Goal: Information Seeking & Learning: Learn about a topic

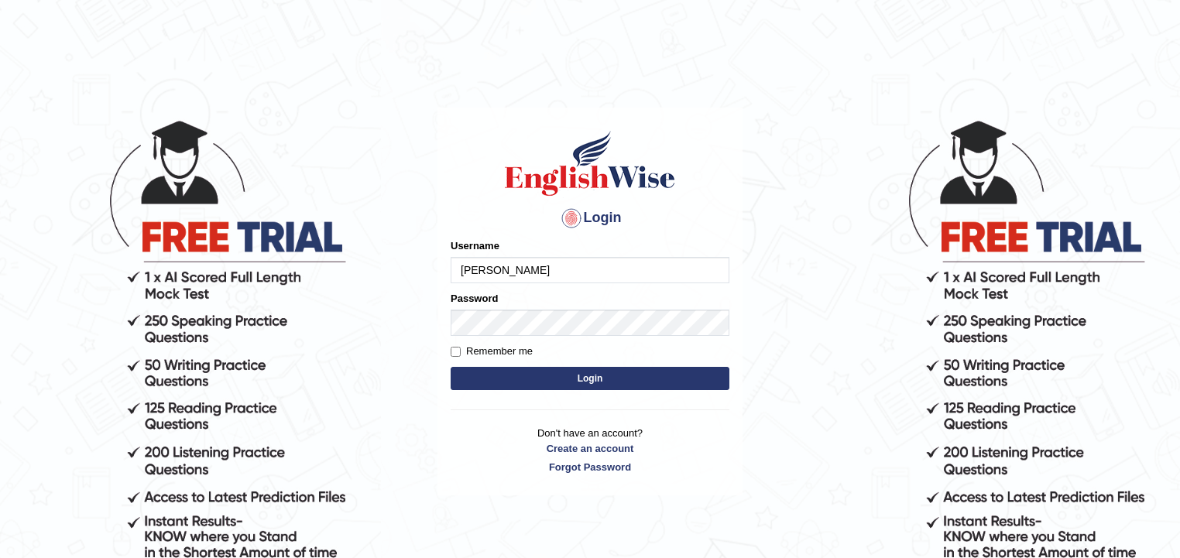
type input "bibekanand"
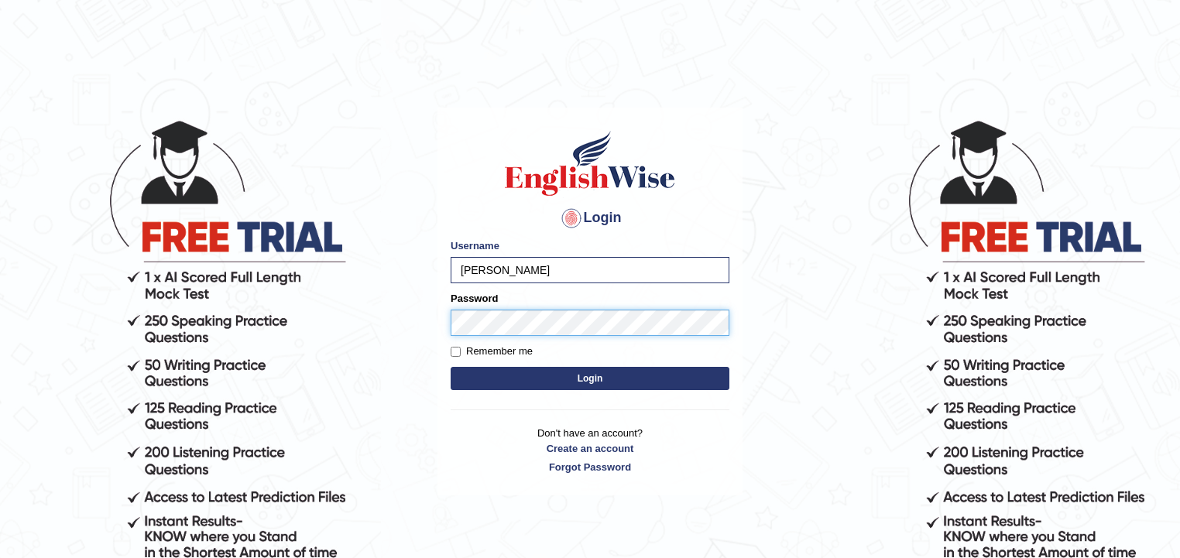
click at [450, 367] on button "Login" at bounding box center [589, 378] width 279 height 23
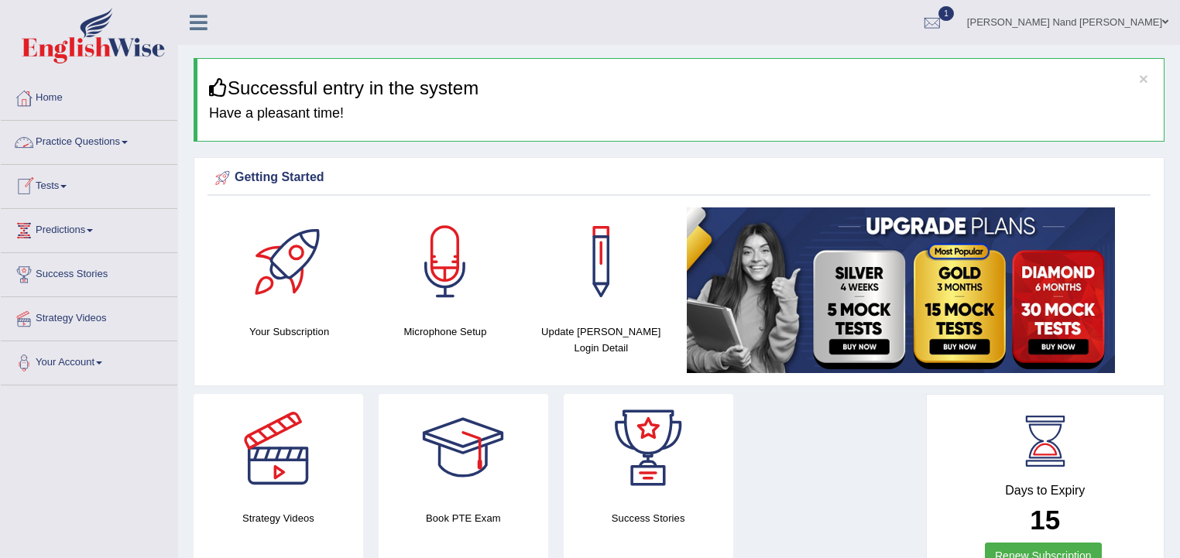
click at [57, 187] on link "Tests" at bounding box center [89, 184] width 176 height 39
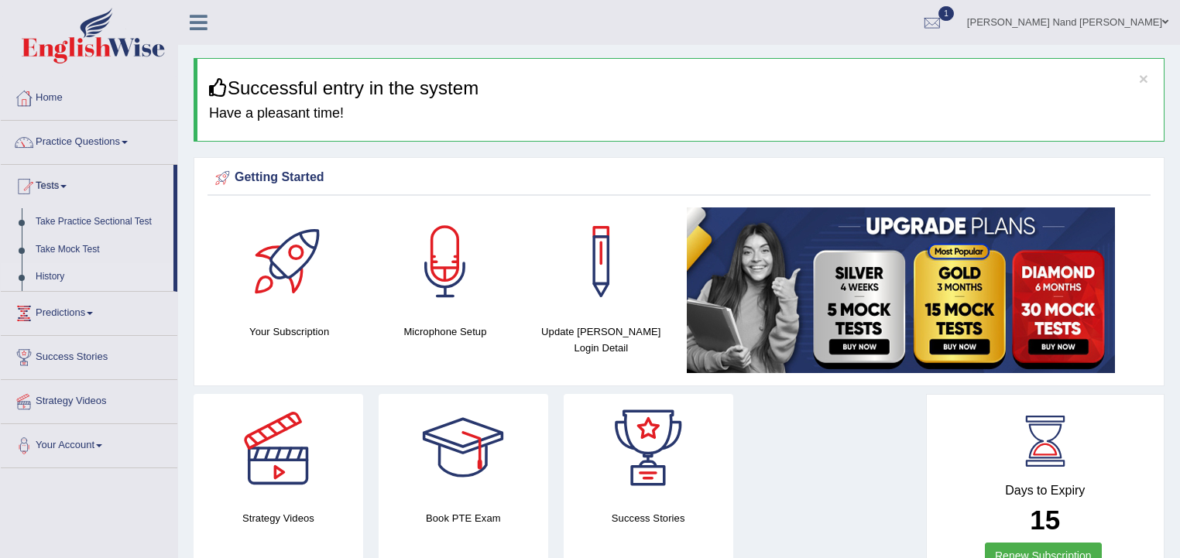
click at [49, 275] on link "History" at bounding box center [101, 277] width 145 height 28
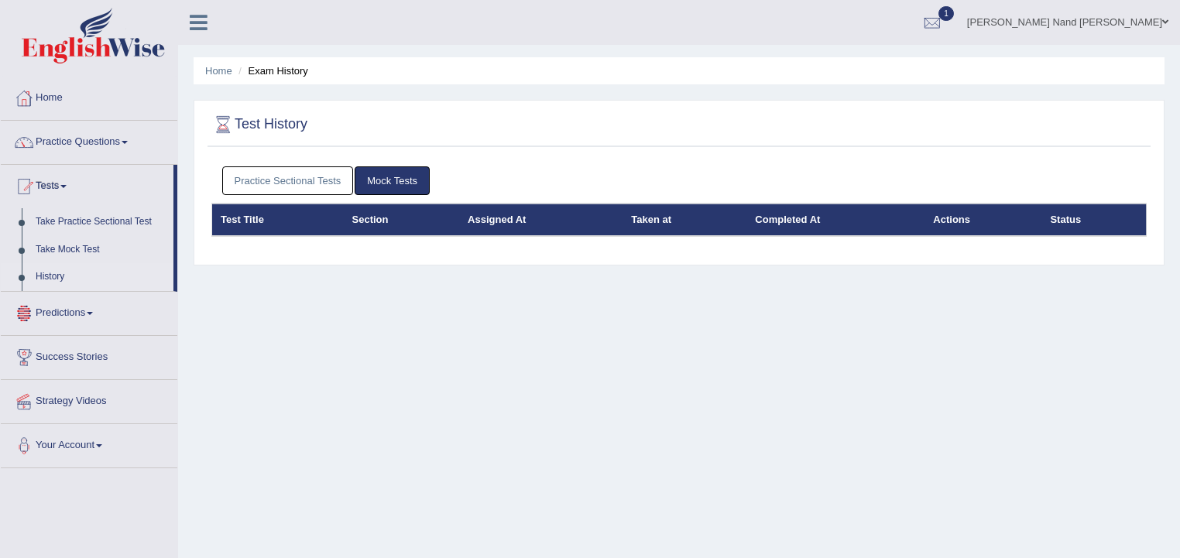
click at [292, 186] on link "Practice Sectional Tests" at bounding box center [288, 180] width 132 height 29
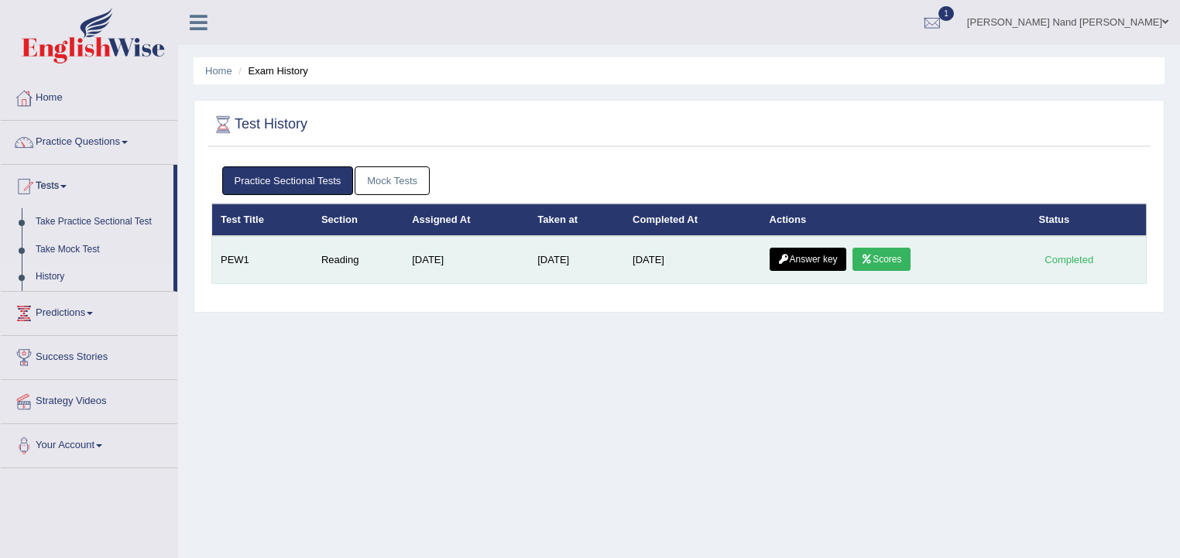
click at [896, 252] on link "Scores" at bounding box center [880, 259] width 57 height 23
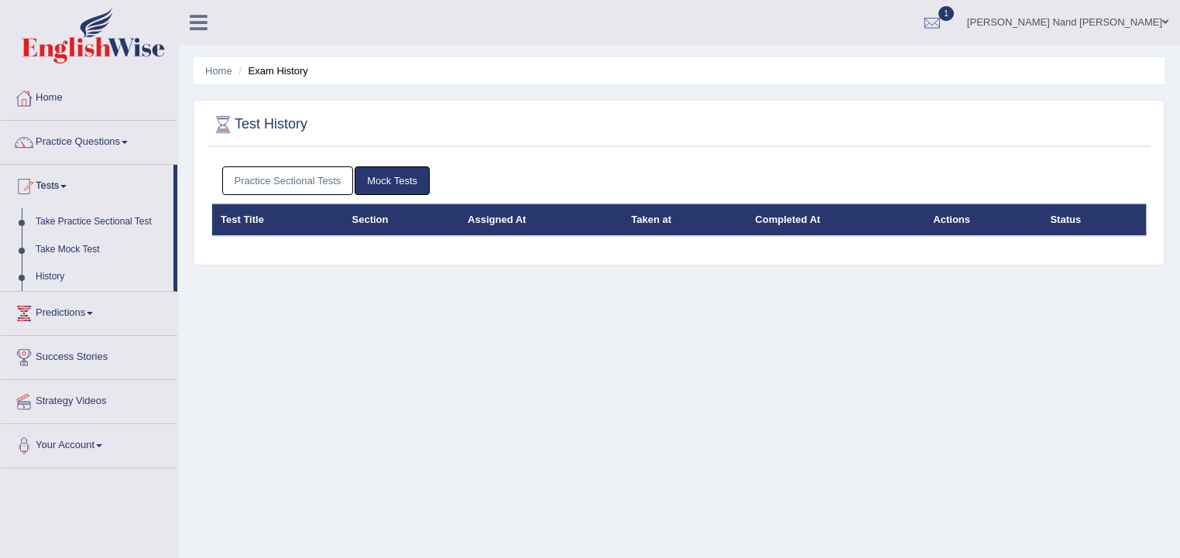
click at [312, 185] on link "Practice Sectional Tests" at bounding box center [288, 180] width 132 height 29
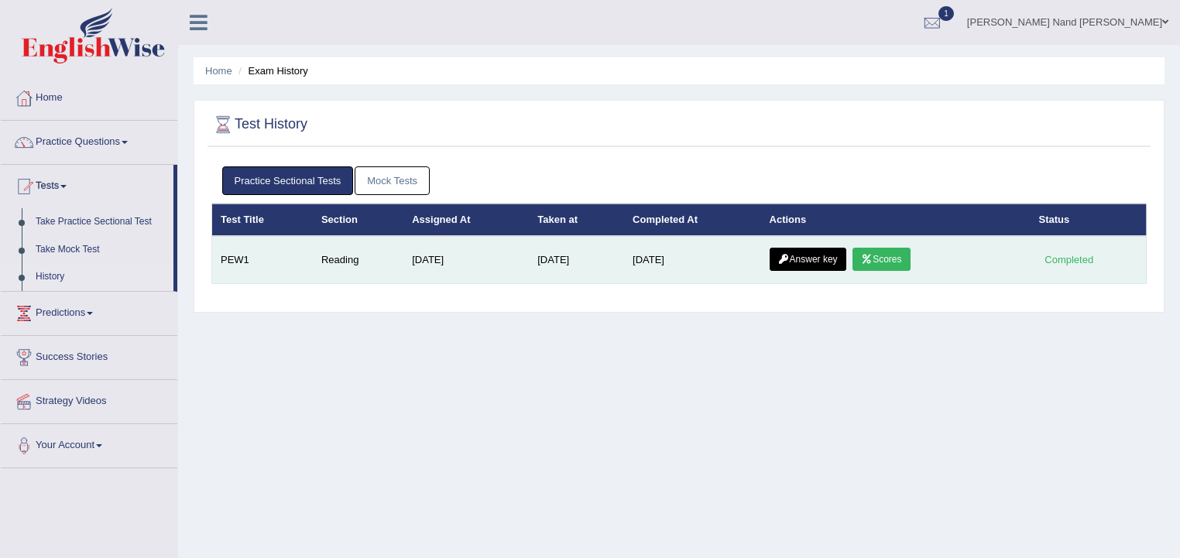
click at [846, 257] on link "Answer key" at bounding box center [807, 259] width 77 height 23
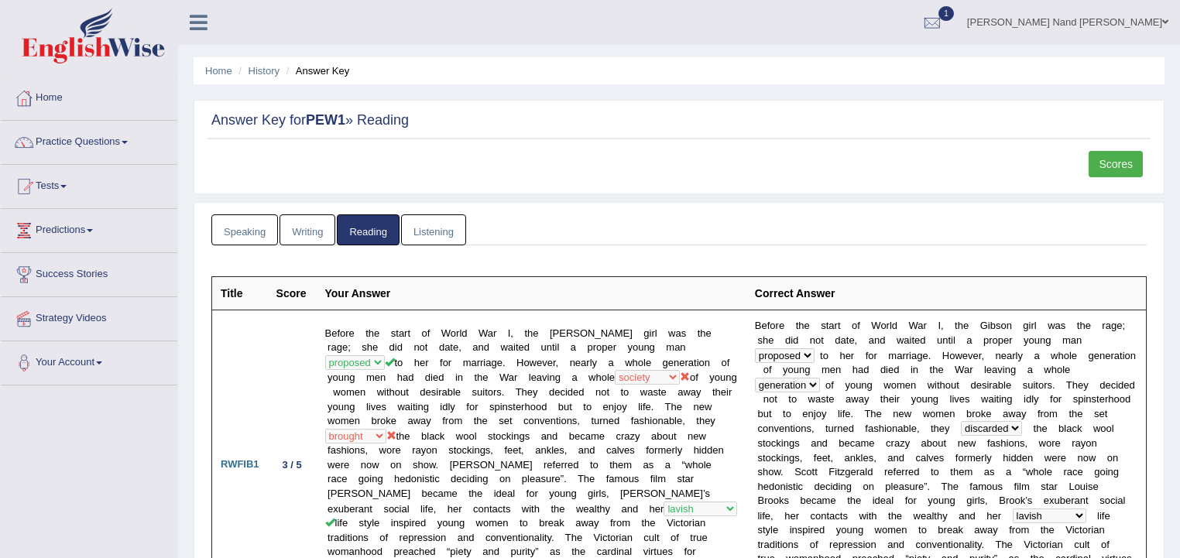
click at [247, 238] on link "Speaking" at bounding box center [244, 230] width 67 height 32
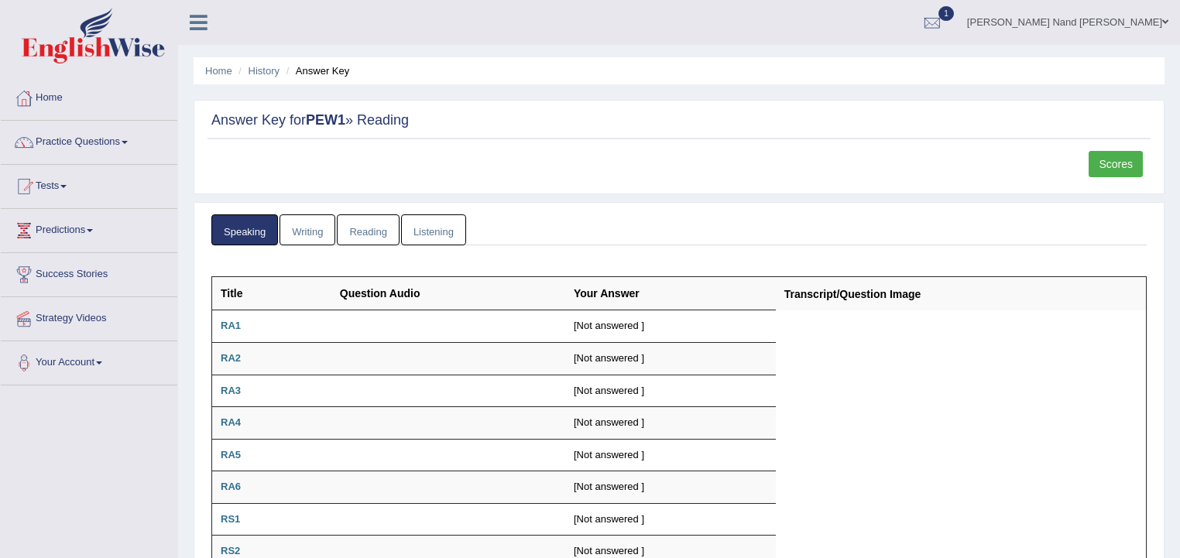
click at [286, 227] on link "Writing" at bounding box center [307, 230] width 56 height 32
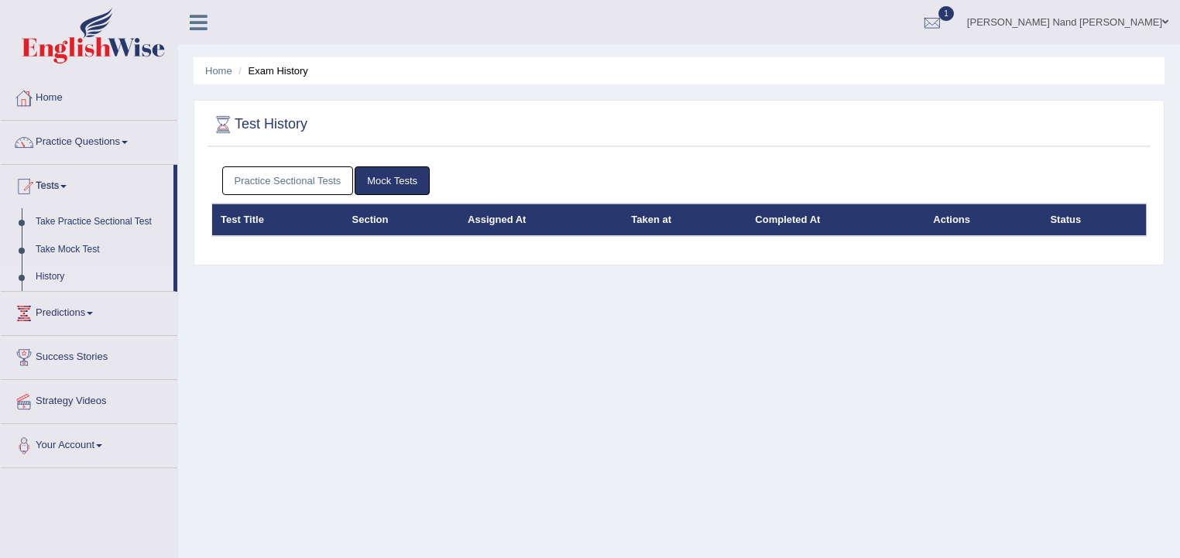
click at [51, 93] on link "Home" at bounding box center [89, 96] width 176 height 39
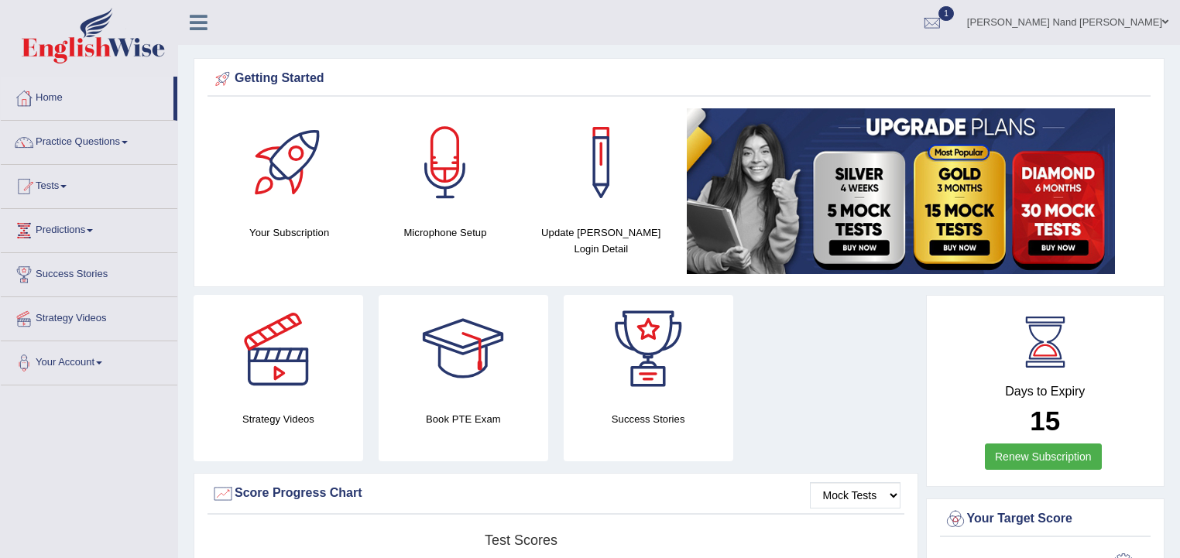
click at [93, 231] on span at bounding box center [90, 230] width 6 height 3
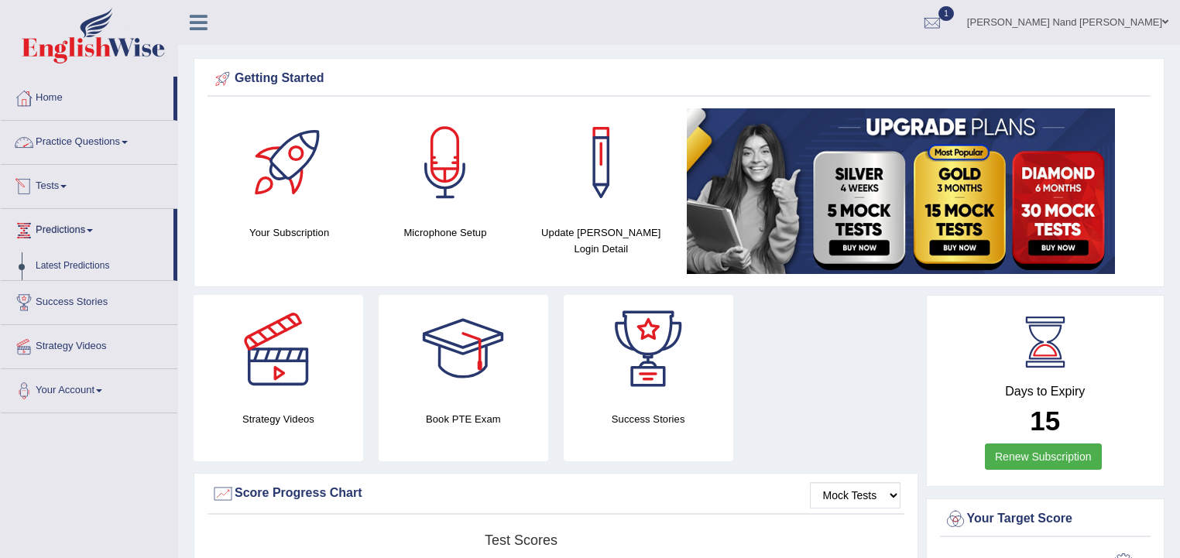
click at [133, 132] on link "Practice Questions" at bounding box center [89, 140] width 176 height 39
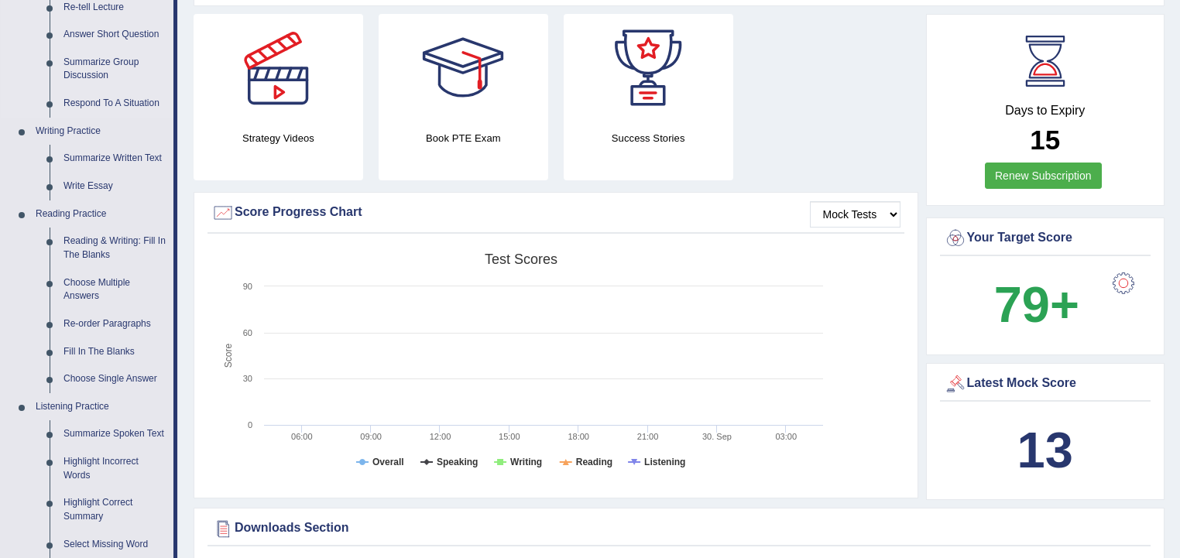
scroll to position [310, 0]
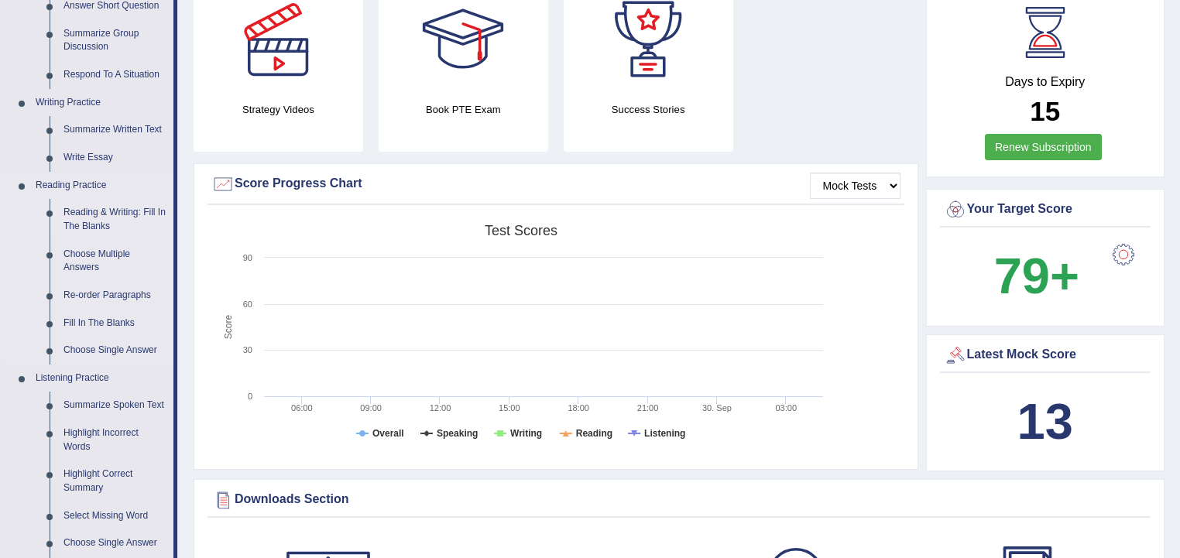
click at [92, 230] on link "Reading & Writing: Fill In The Blanks" at bounding box center [115, 219] width 117 height 41
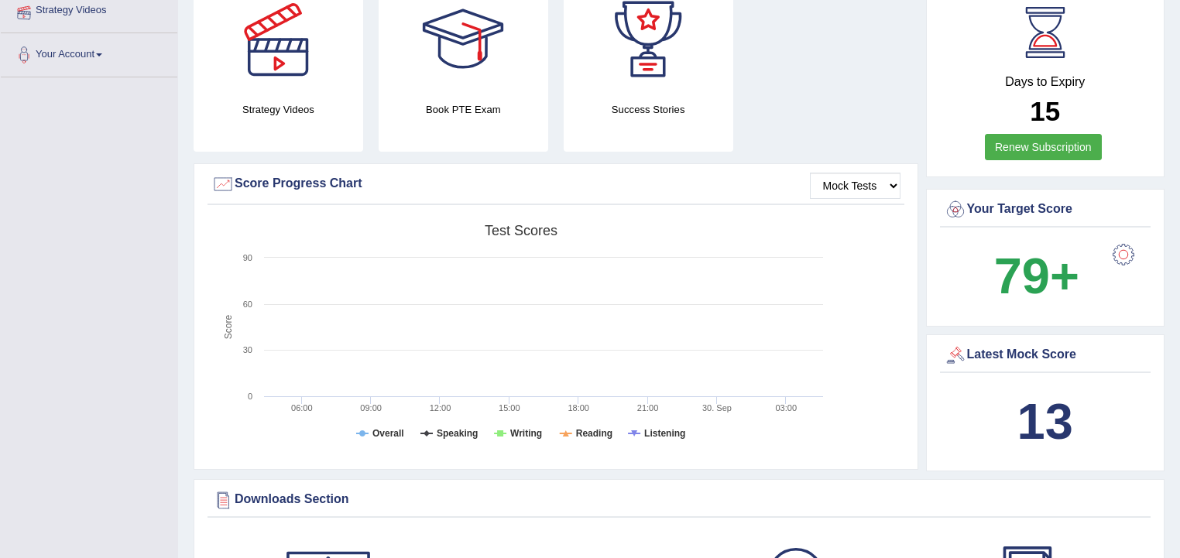
scroll to position [379, 0]
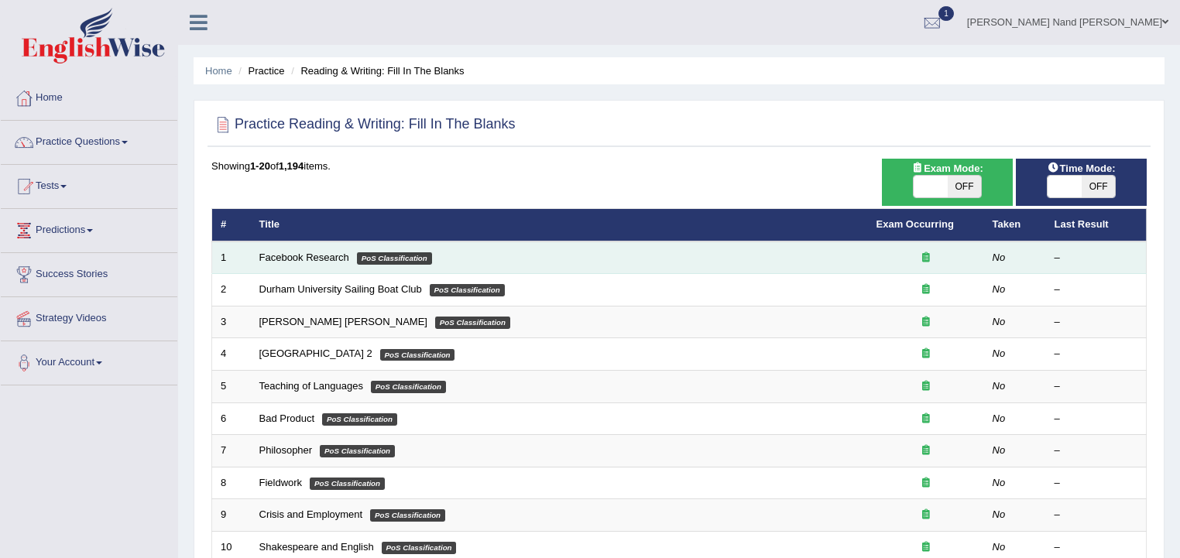
click at [443, 255] on td "Facebook Research PoS Classification" at bounding box center [559, 258] width 617 height 33
click at [311, 254] on link "Facebook Research" at bounding box center [304, 258] width 90 height 12
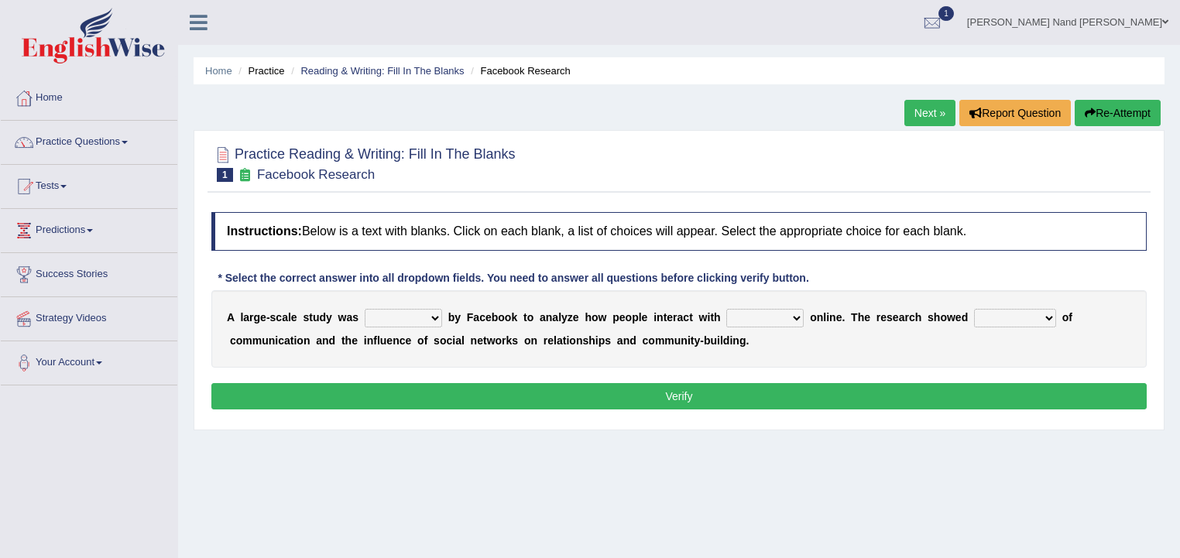
click at [437, 315] on select "surveyed had asked made" at bounding box center [403, 318] width 77 height 19
select select "surveyed"
click at [365, 309] on select "surveyed had asked made" at bounding box center [403, 318] width 77 height 19
click at [799, 318] on select "together all each other another" at bounding box center [764, 318] width 77 height 19
select select "each other"
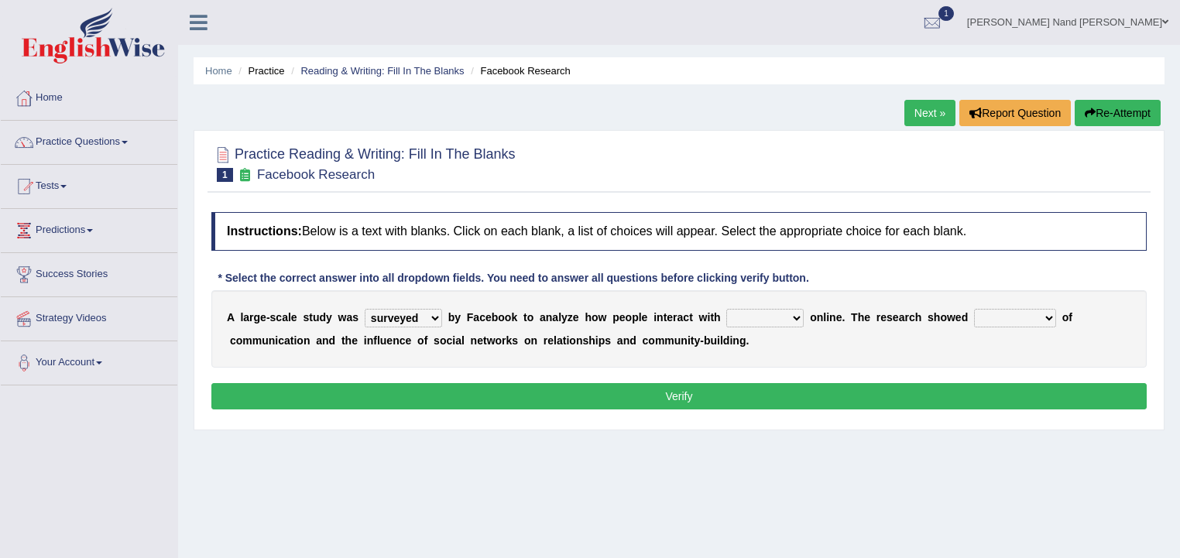
click at [726, 309] on select "together all each other another" at bounding box center [764, 318] width 77 height 19
click at [1043, 316] on select "advantages standards fellowships patterns" at bounding box center [1015, 318] width 82 height 19
select select "advantages"
click at [974, 309] on select "advantages standards fellowships patterns" at bounding box center [1015, 318] width 82 height 19
click at [851, 399] on button "Verify" at bounding box center [678, 396] width 935 height 26
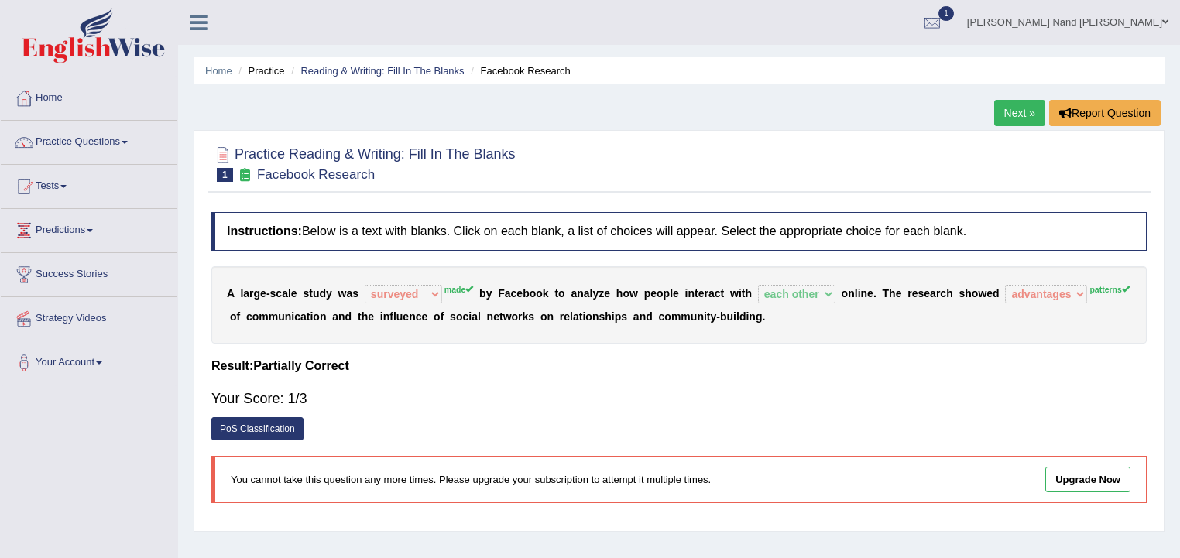
click at [1005, 109] on link "Next »" at bounding box center [1019, 113] width 51 height 26
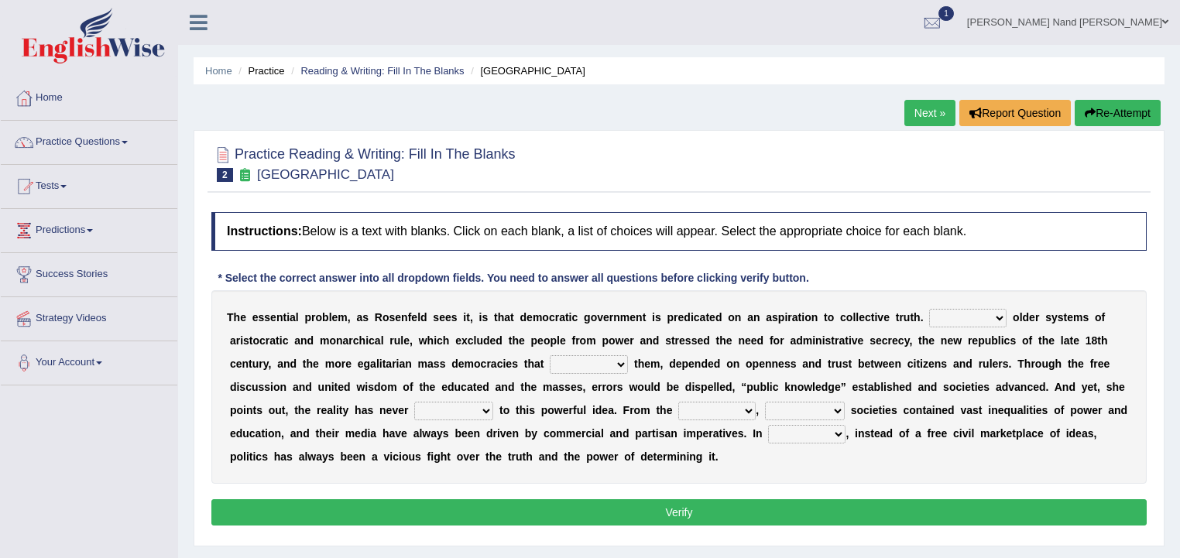
scroll to position [62, 0]
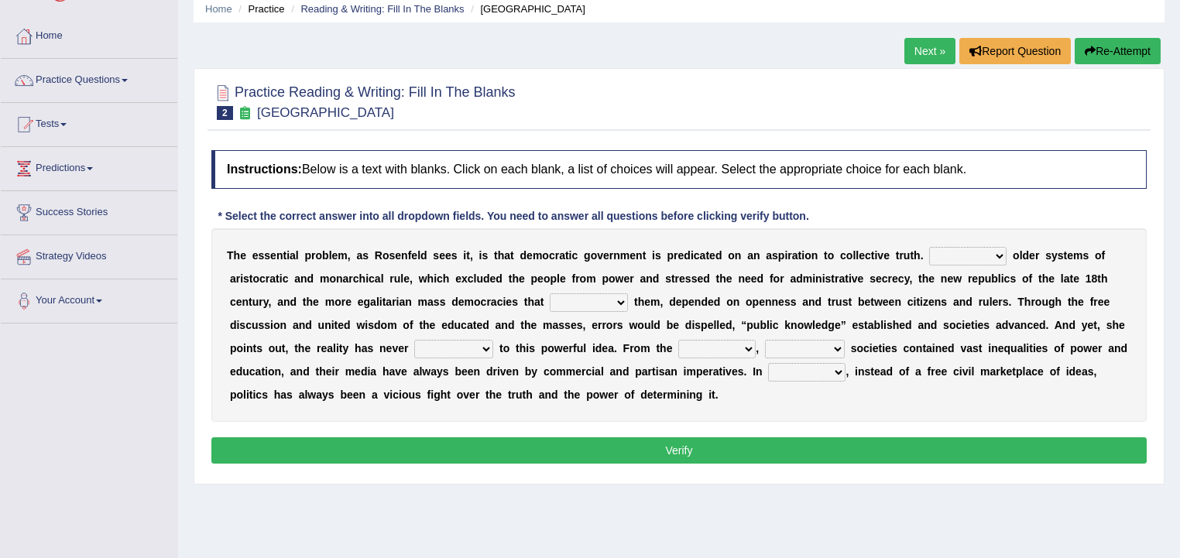
click at [999, 254] on select "Like Unlike Likely Safely" at bounding box center [967, 256] width 77 height 19
select select "Unlike"
click at [929, 247] on select "Like Unlike Likely Safely" at bounding box center [967, 256] width 77 height 19
click at [619, 300] on select "readed grated succeeded printed" at bounding box center [589, 302] width 78 height 19
select select "readed"
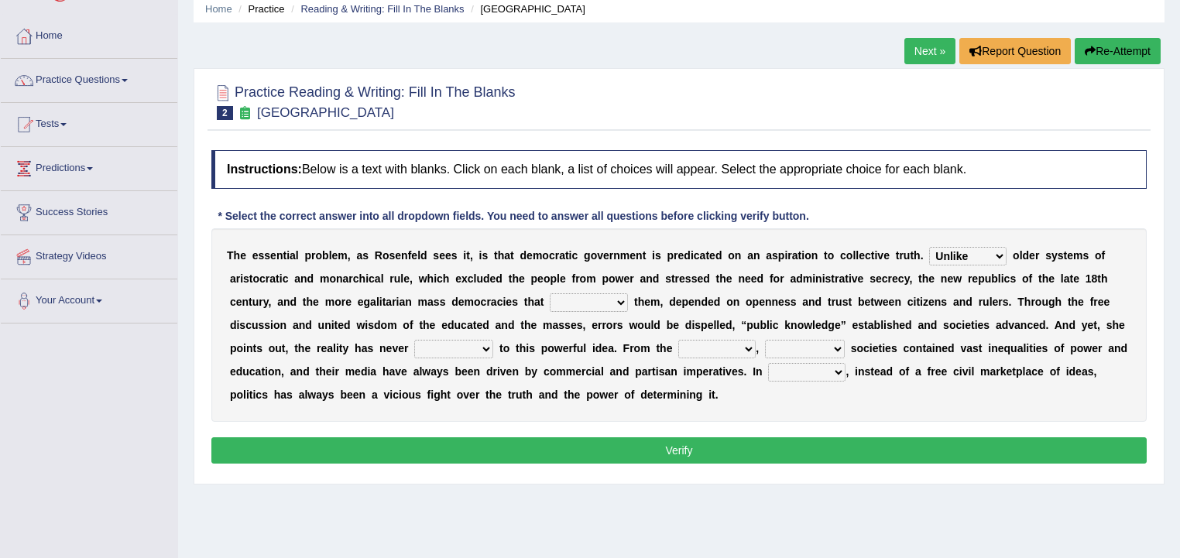
click at [550, 293] on select "readed grated succeeded printed" at bounding box center [589, 302] width 78 height 19
click at [488, 346] on select "saved up stood up brought up lived up" at bounding box center [453, 349] width 79 height 19
click at [414, 340] on select "saved up stood up brought up lived up" at bounding box center [453, 349] width 79 height 19
click at [478, 353] on select "saved up stood up brought up lived up" at bounding box center [453, 349] width 79 height 19
select select "brought up"
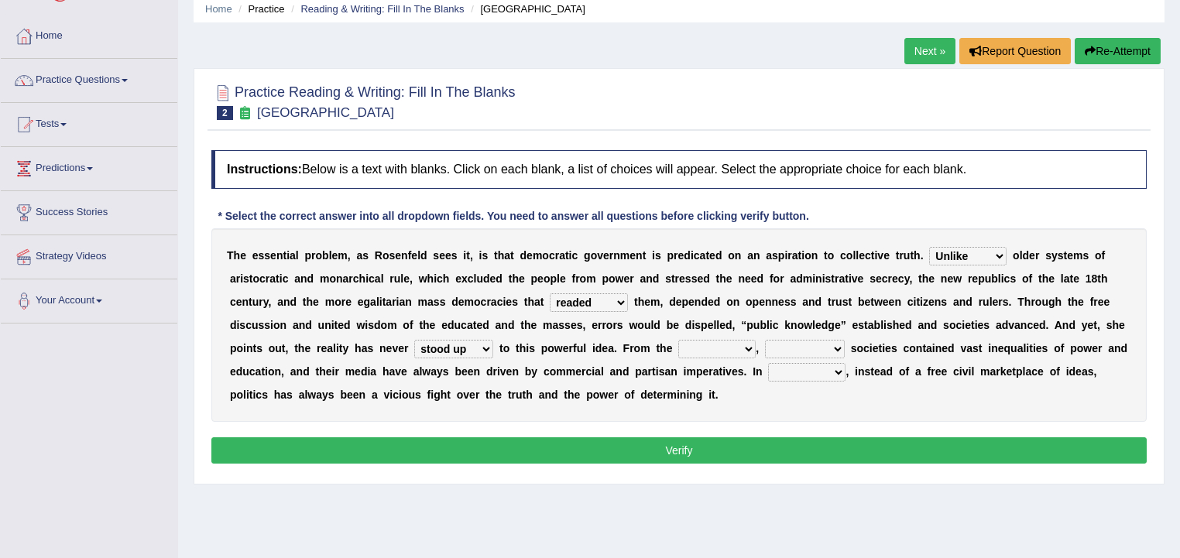
click at [414, 340] on select "saved up stood up brought up lived up" at bounding box center [453, 349] width 79 height 19
click at [743, 350] on select "outset ranged stood caught" at bounding box center [716, 349] width 77 height 19
select select "outset"
click at [678, 340] on select "outset ranged stood caught" at bounding box center [716, 349] width 77 height 19
click at [828, 353] on select "freedom democratic media stilled" at bounding box center [805, 349] width 80 height 19
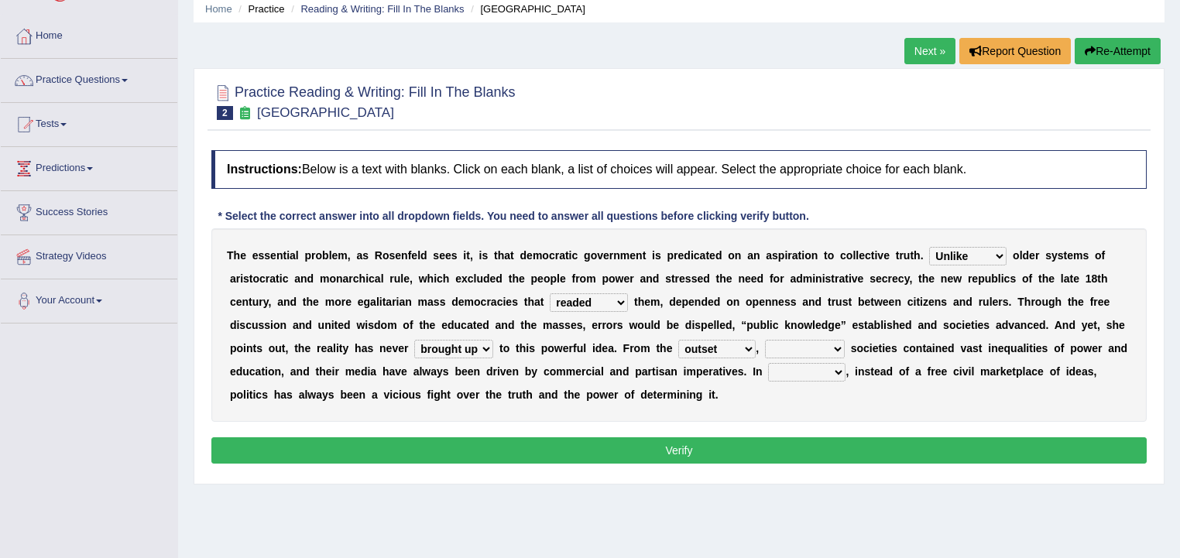
select select "democratic"
click at [765, 340] on select "freedom democratic media stilled" at bounding box center [805, 349] width 80 height 19
click at [736, 348] on select "outset ranged stood caught" at bounding box center [716, 349] width 77 height 19
click at [678, 340] on select "outset ranged stood caught" at bounding box center [716, 349] width 77 height 19
click at [806, 365] on select "power practice ideas fought" at bounding box center [806, 372] width 77 height 19
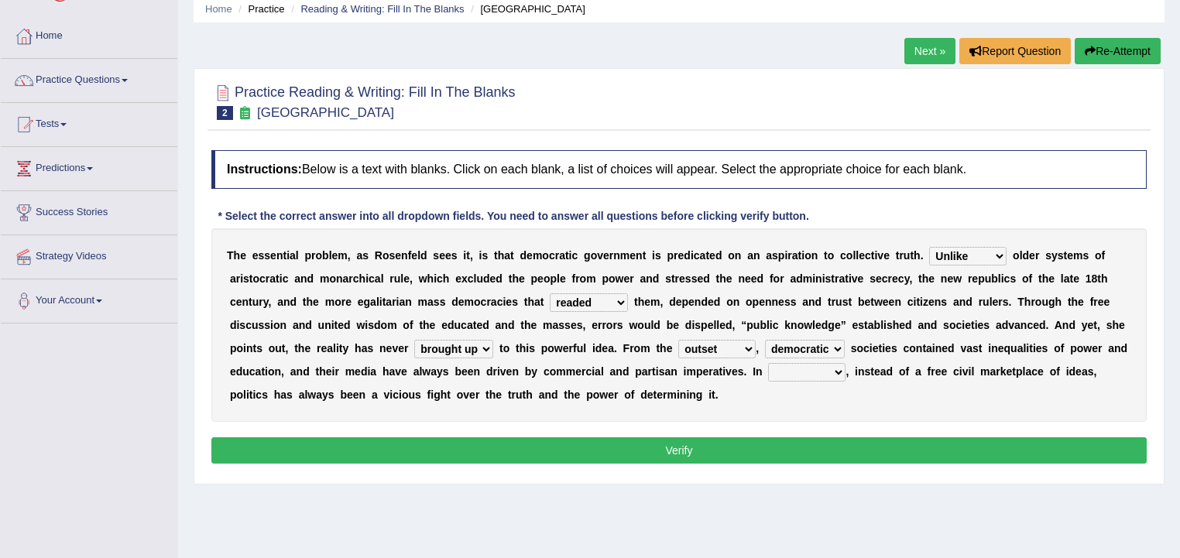
select select "practice"
click at [768, 363] on select "power practice ideas fought" at bounding box center [806, 372] width 77 height 19
click at [793, 445] on button "Verify" at bounding box center [678, 450] width 935 height 26
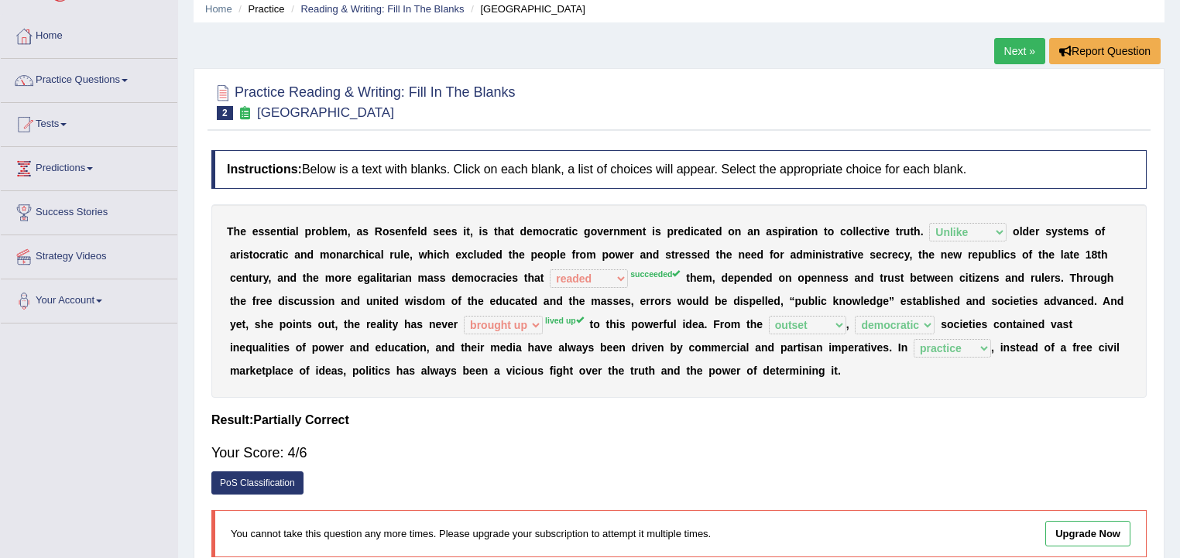
click at [1014, 60] on link "Next »" at bounding box center [1019, 51] width 51 height 26
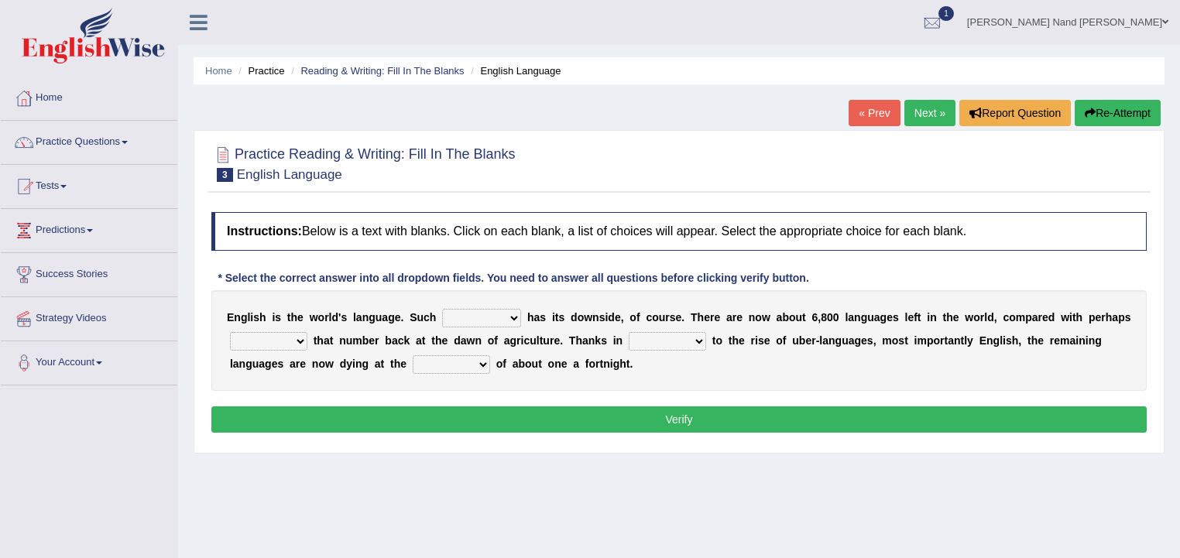
click at [513, 316] on select "power idea subject dominance" at bounding box center [481, 318] width 79 height 19
select select "dominance"
click at [442, 309] on select "power idea subject dominance" at bounding box center [481, 318] width 79 height 19
click at [516, 315] on select "power idea subject dominance" at bounding box center [481, 318] width 79 height 19
click at [442, 309] on select "power idea subject dominance" at bounding box center [481, 318] width 79 height 19
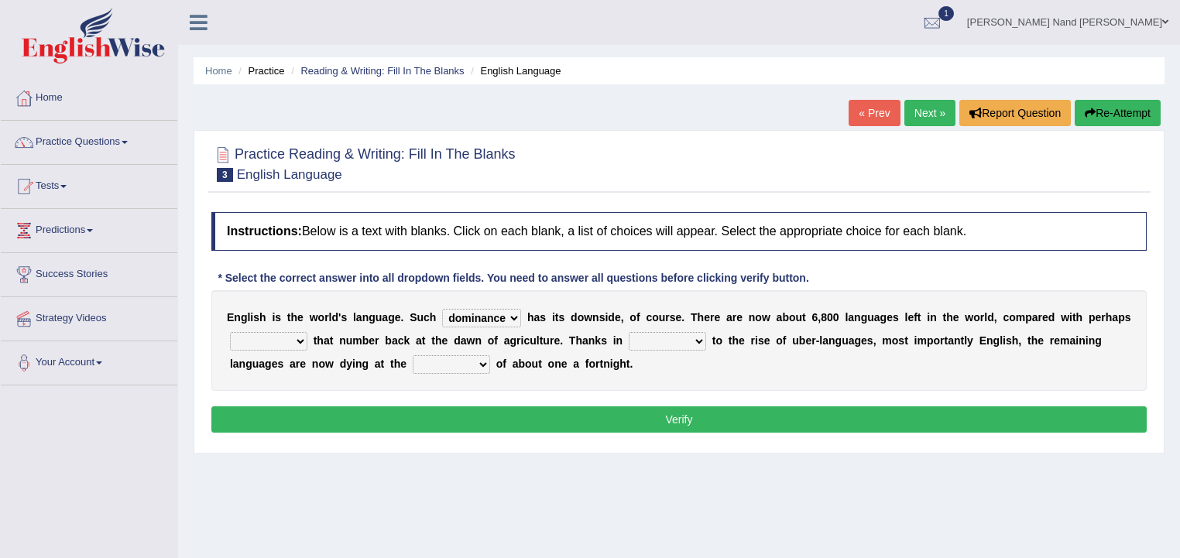
click at [303, 335] on select "rise twice firstly never" at bounding box center [268, 341] width 77 height 19
click at [230, 332] on select "rise twice firstly never" at bounding box center [268, 341] width 77 height 19
click at [300, 341] on select "rise twice firstly never" at bounding box center [268, 341] width 77 height 19
select select "never"
click at [230, 332] on select "rise twice firstly never" at bounding box center [268, 341] width 77 height 19
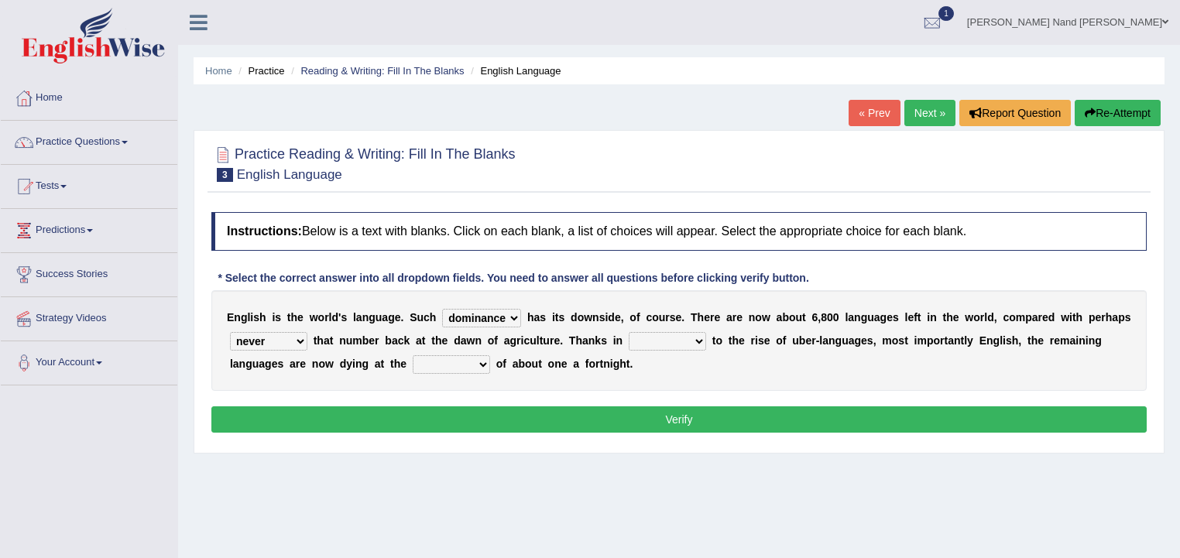
click at [691, 341] on select "rare start part bother" at bounding box center [667, 341] width 77 height 19
select select "rare"
click at [629, 332] on select "rare start part bother" at bounding box center [667, 341] width 77 height 19
click at [482, 361] on select "state rate wait great" at bounding box center [451, 364] width 77 height 19
select select "rate"
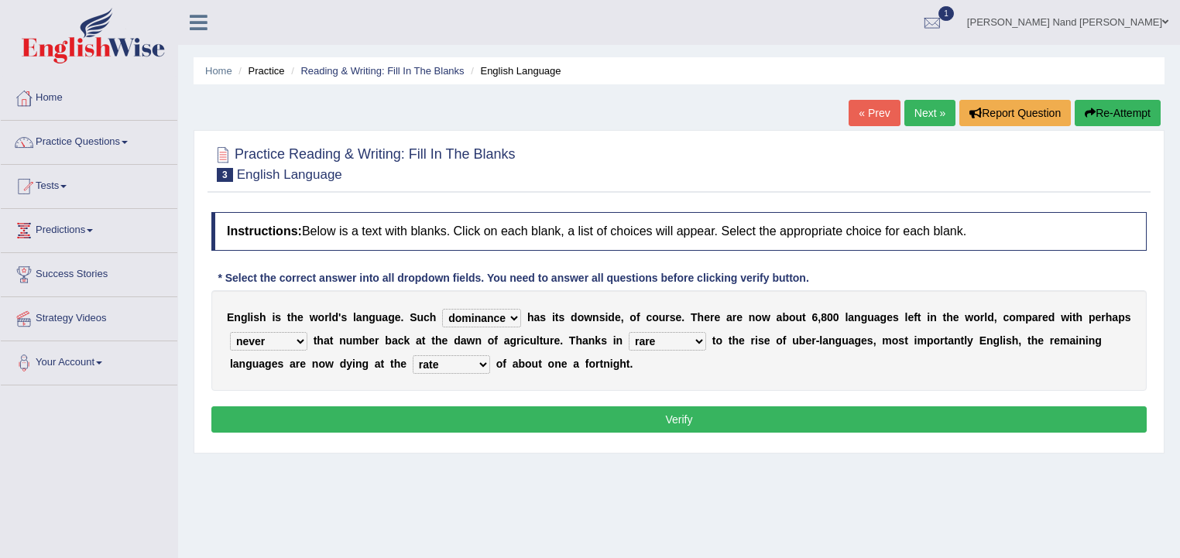
click at [413, 355] on select "state rate wait great" at bounding box center [451, 364] width 77 height 19
click at [482, 412] on button "Verify" at bounding box center [678, 419] width 935 height 26
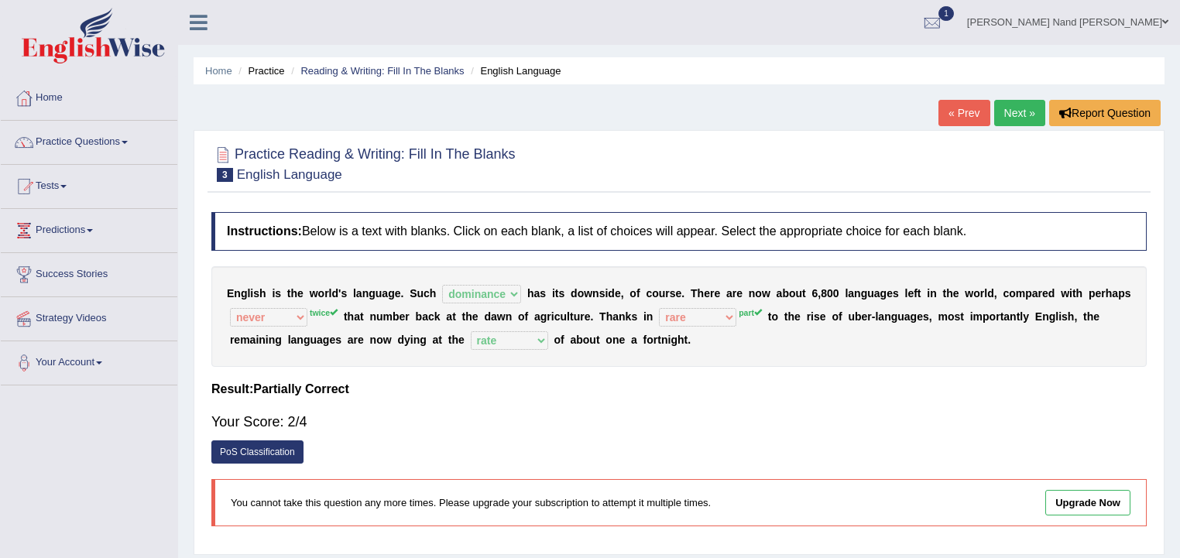
click at [1009, 117] on link "Next »" at bounding box center [1019, 113] width 51 height 26
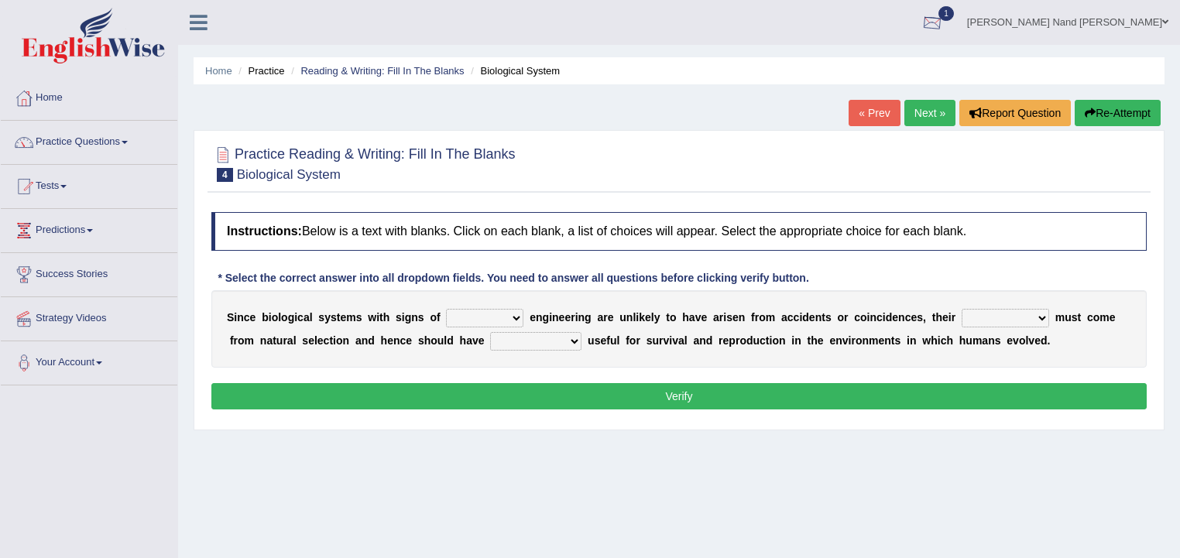
click at [944, 15] on div at bounding box center [931, 23] width 23 height 23
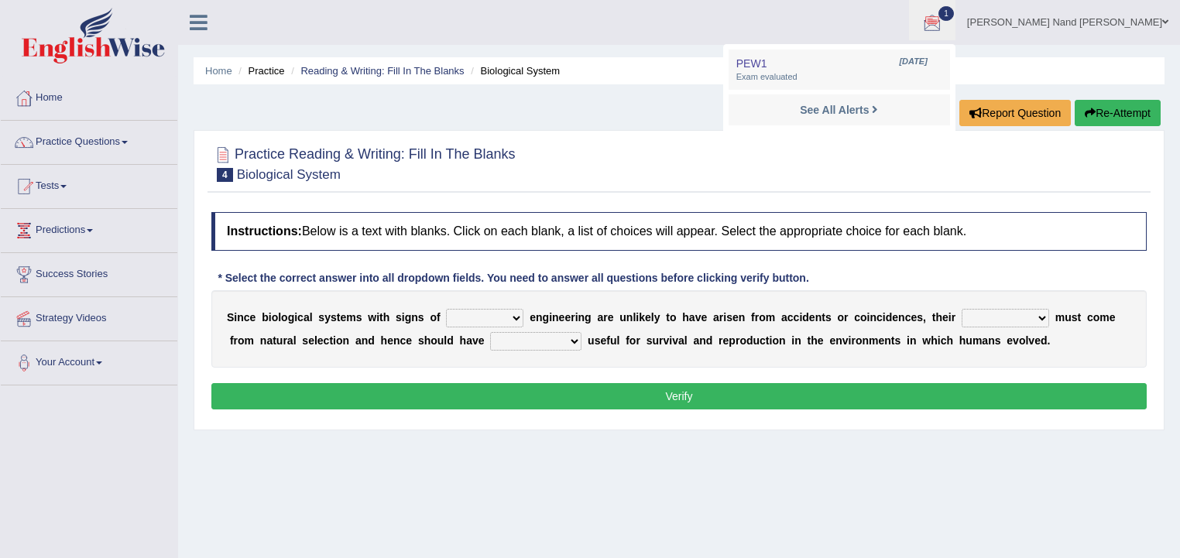
click at [925, 53] on li "PEW1 Sep 30, 2025 Exam evaluated" at bounding box center [838, 70] width 221 height 40
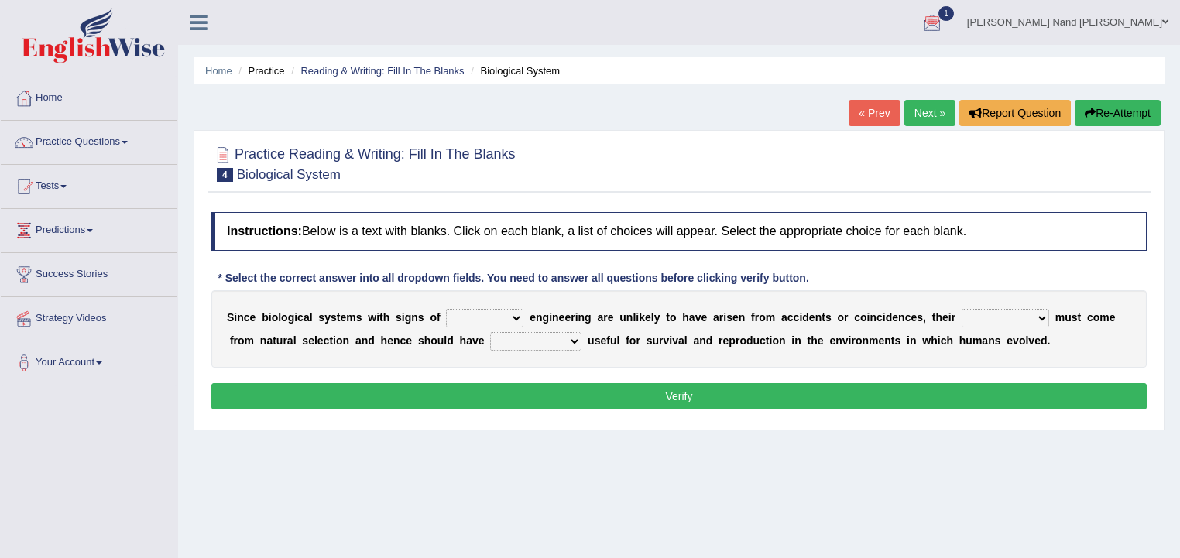
click at [517, 319] on select "system national extra complex" at bounding box center [484, 318] width 77 height 19
select select "complex"
click at [446, 309] on select "system national extra complex" at bounding box center [484, 318] width 77 height 19
click at [1040, 319] on select "presence organisation registration structures" at bounding box center [1004, 318] width 87 height 19
select select "presence"
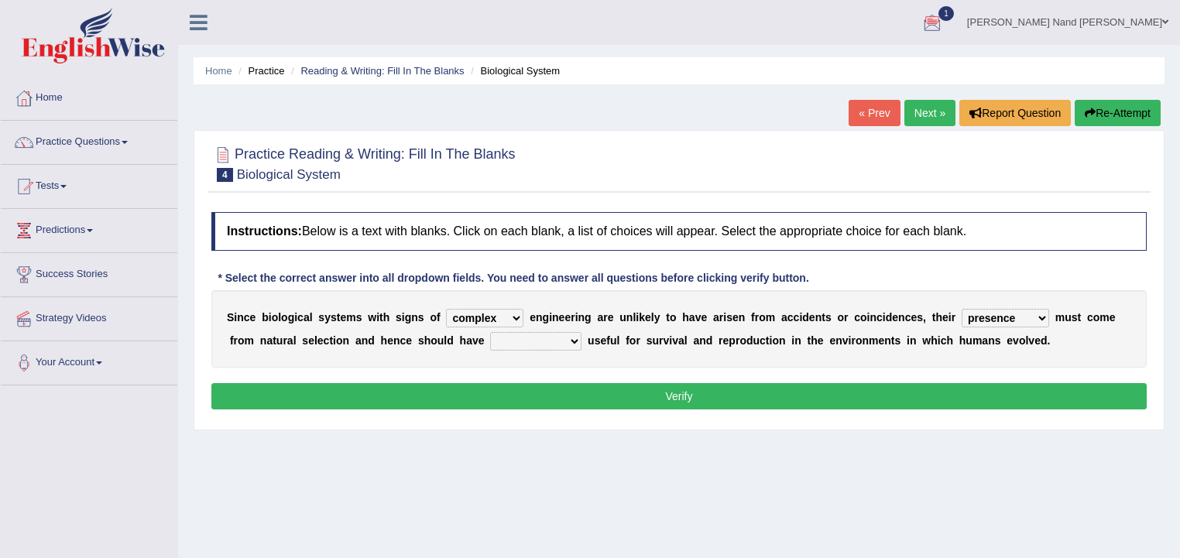
click at [961, 309] on select "presence organisation registration structures" at bounding box center [1004, 318] width 87 height 19
click at [566, 341] on select "functions cultures samples introductions" at bounding box center [535, 341] width 91 height 19
select select "functions"
click at [490, 332] on select "functions cultures samples introductions" at bounding box center [535, 341] width 91 height 19
click at [599, 393] on button "Verify" at bounding box center [678, 396] width 935 height 26
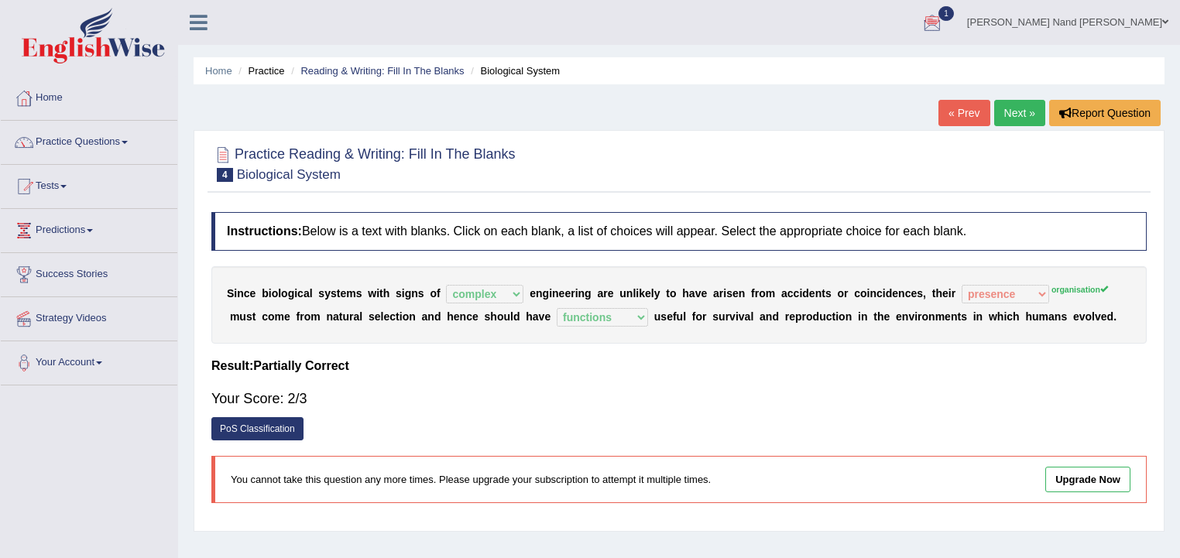
click at [1012, 115] on link "Next »" at bounding box center [1019, 113] width 51 height 26
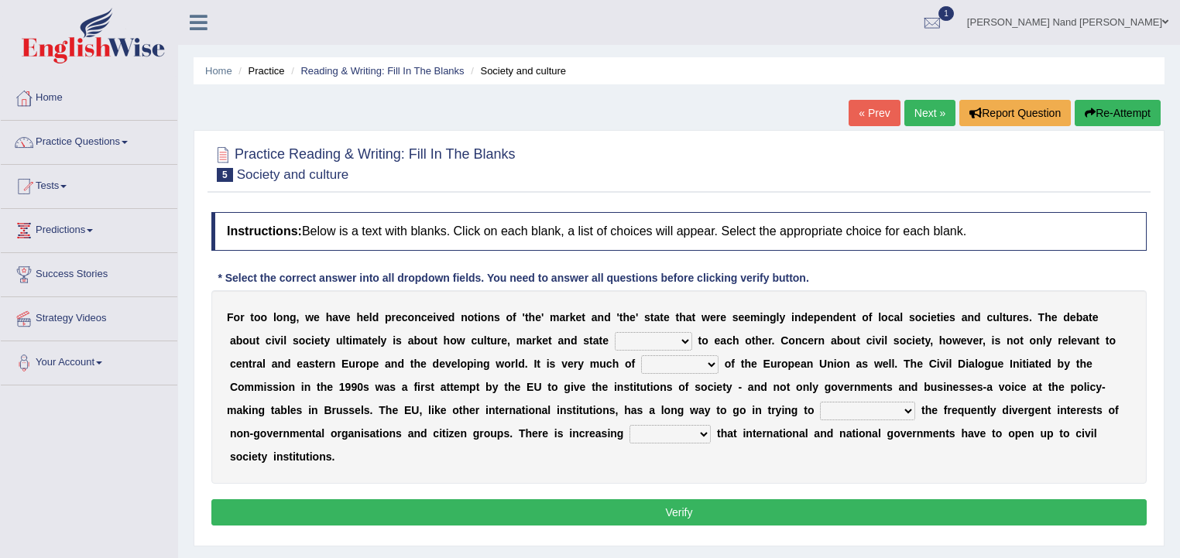
click at [686, 340] on select "stay relate bring telling" at bounding box center [653, 341] width 77 height 19
select select "relate"
click at [615, 332] on select "stay relate bring telling" at bounding box center [653, 341] width 77 height 19
click at [704, 365] on select "interest brought shown suspect" at bounding box center [679, 364] width 77 height 19
select select "interest"
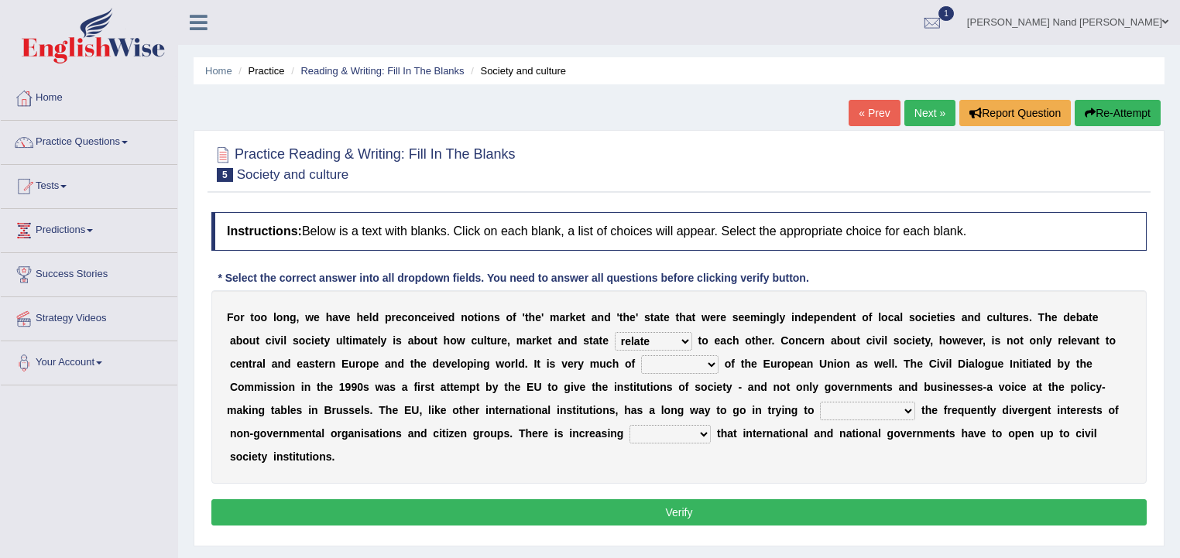
click at [641, 355] on select "interest brought shown suspect" at bounding box center [679, 364] width 77 height 19
click at [907, 409] on select "indulge express supreme accommodate" at bounding box center [867, 411] width 95 height 19
select select "supreme"
click at [820, 402] on select "indulge express supreme accommodate" at bounding box center [867, 411] width 95 height 19
click at [704, 434] on select "tolerance expression recognition sample" at bounding box center [669, 434] width 81 height 19
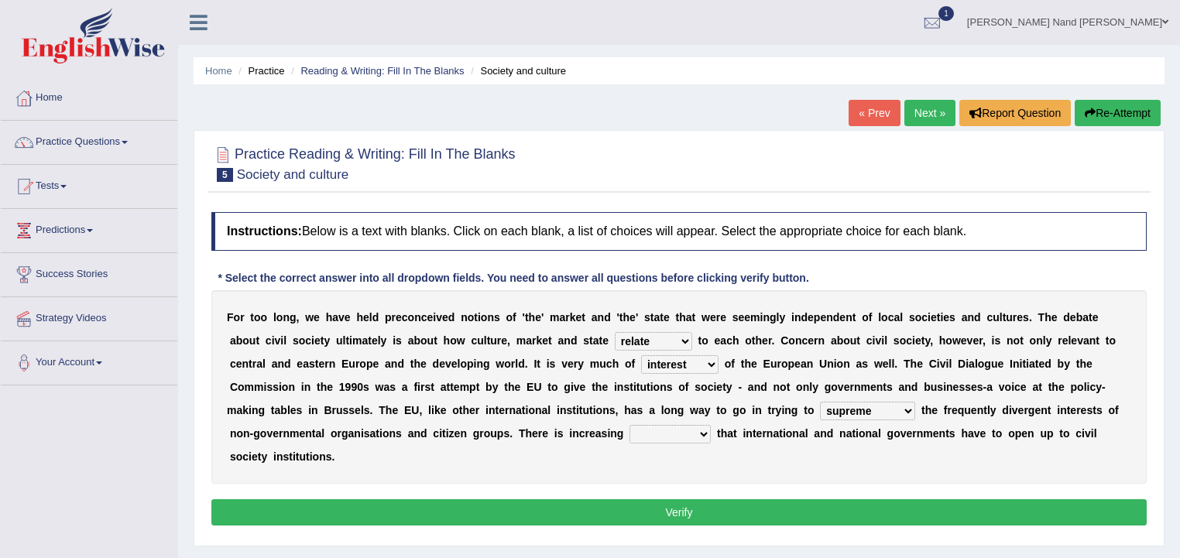
select select "tolerance"
click at [629, 425] on select "tolerance expression recognition sample" at bounding box center [669, 434] width 81 height 19
click at [639, 509] on button "Verify" at bounding box center [678, 512] width 935 height 26
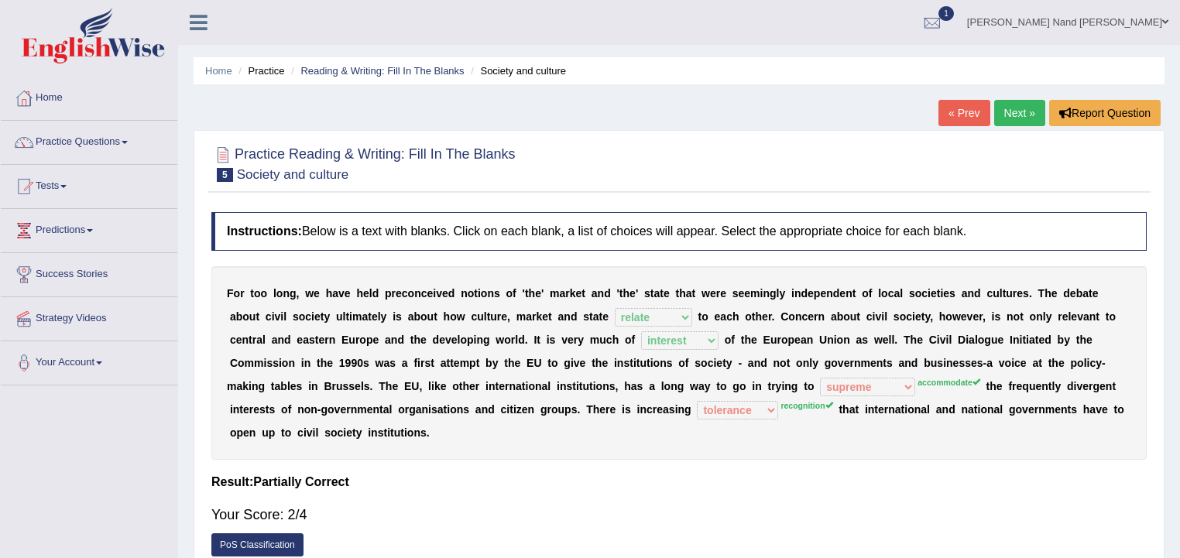
click at [1010, 114] on link "Next »" at bounding box center [1019, 113] width 51 height 26
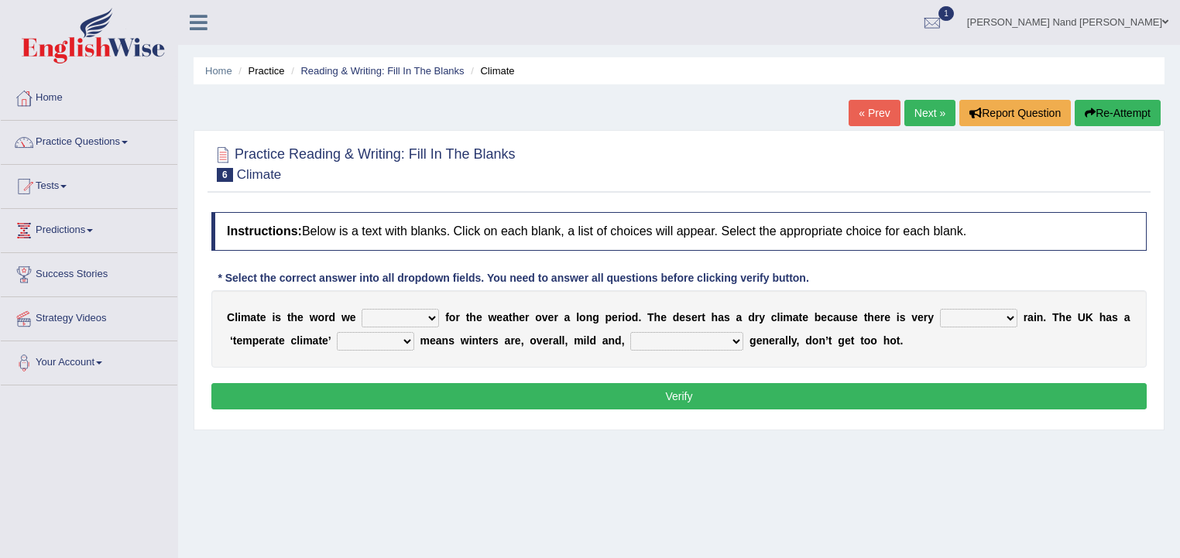
click at [433, 314] on select "give take use throw" at bounding box center [399, 318] width 77 height 19
select select "use"
click at [361, 309] on select "give take use throw" at bounding box center [399, 318] width 77 height 19
click at [1004, 317] on select "much little least less" at bounding box center [978, 318] width 77 height 19
select select "least"
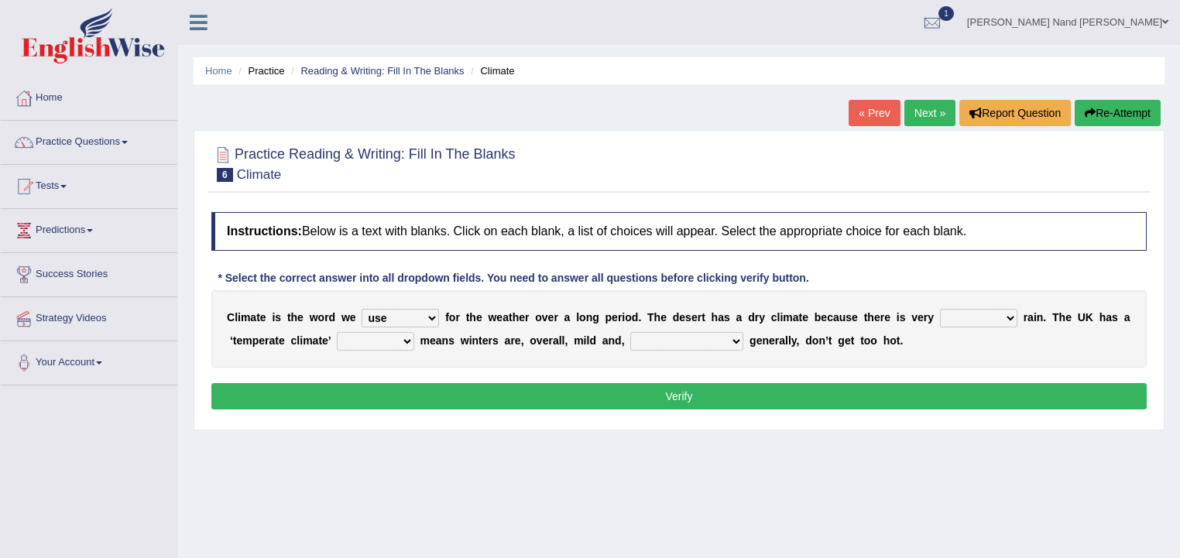
click at [940, 309] on select "much little least less" at bounding box center [978, 318] width 77 height 19
click at [409, 341] on select "when where which where" at bounding box center [375, 341] width 77 height 19
select select "which"
click at [337, 332] on select "when where which where" at bounding box center [375, 341] width 77 height 19
click at [701, 337] on select "weather [PERSON_NAME] [PERSON_NAME] warmer" at bounding box center [686, 341] width 113 height 19
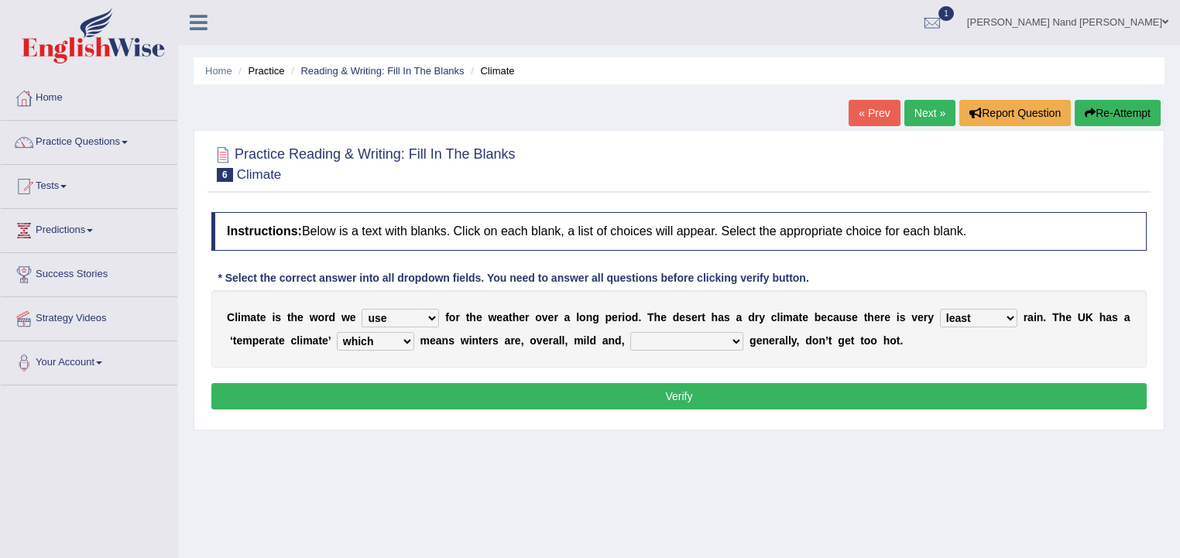
select select "[PERSON_NAME]"
click at [630, 332] on select "weather [PERSON_NAME] [PERSON_NAME] warmer" at bounding box center [686, 341] width 113 height 19
click at [677, 403] on button "Verify" at bounding box center [678, 396] width 935 height 26
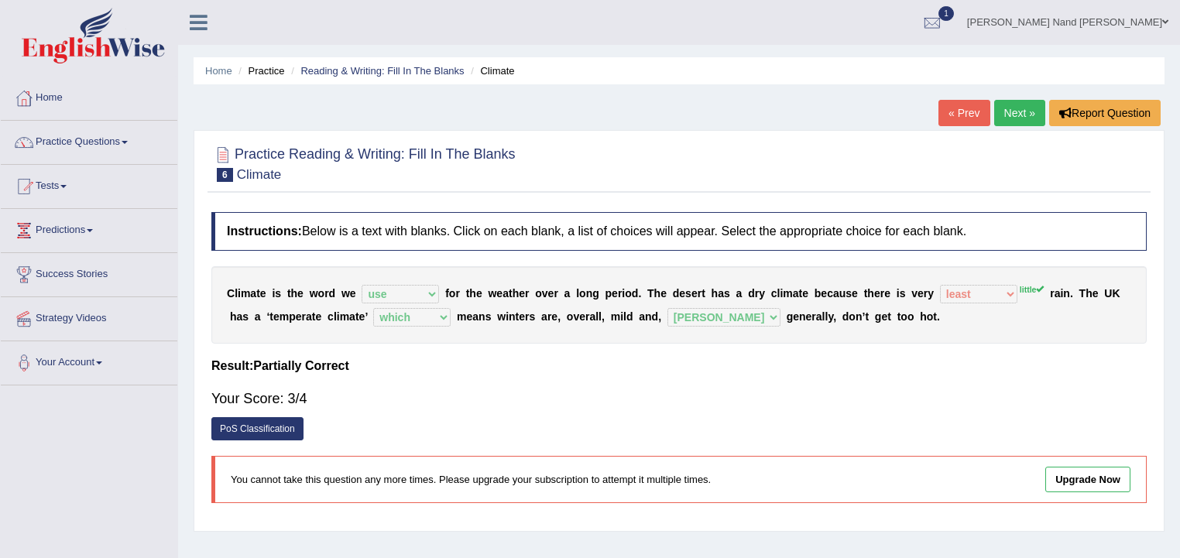
click at [1005, 104] on link "Next »" at bounding box center [1019, 113] width 51 height 26
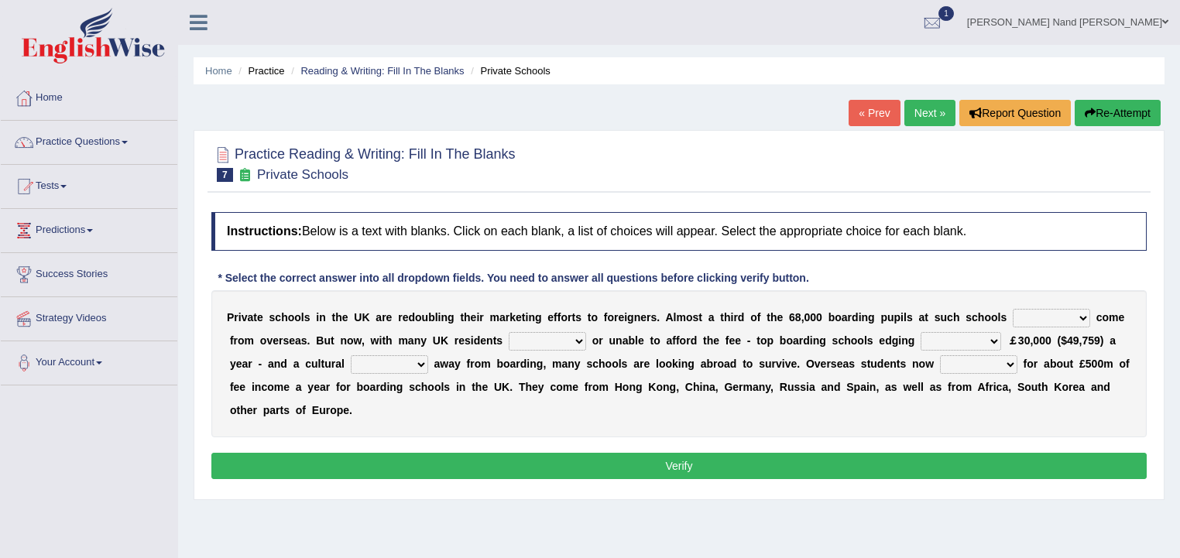
click at [1079, 316] on select "all set already great news" at bounding box center [1050, 318] width 77 height 19
click at [1012, 309] on select "all set already great news" at bounding box center [1050, 318] width 77 height 19
click at [1082, 317] on select "all set already great news" at bounding box center [1050, 318] width 77 height 19
select select "news"
click at [1012, 309] on select "all set already great news" at bounding box center [1050, 318] width 77 height 19
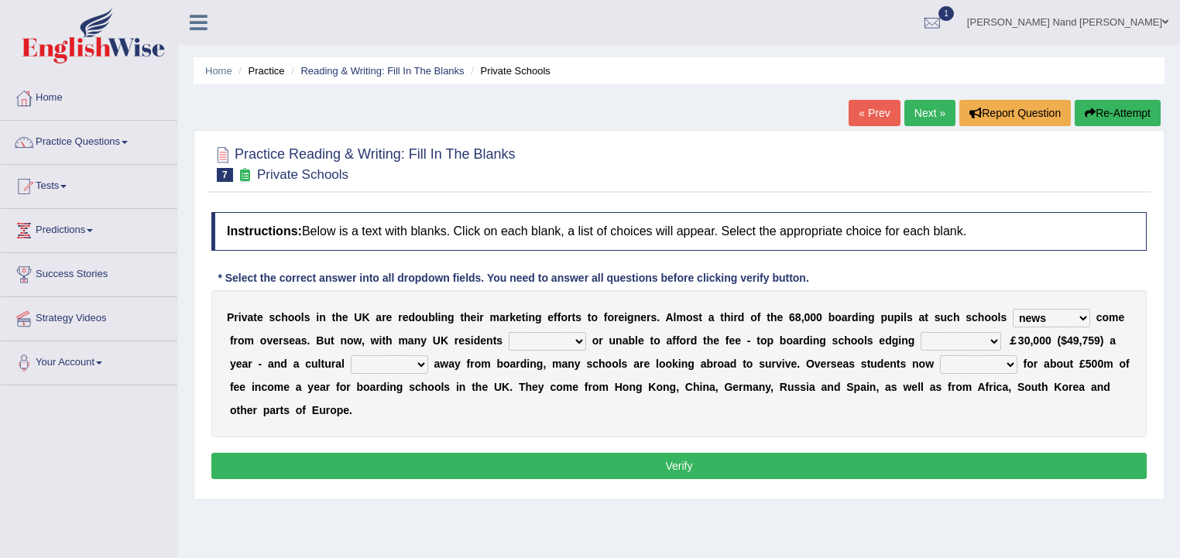
click at [581, 343] on select "answering unwilling realising storing" at bounding box center [547, 341] width 77 height 19
select select "unwilling"
click at [509, 332] on select "answering unwilling realising storing" at bounding box center [547, 341] width 77 height 19
click at [991, 337] on select "rewards towards notification amounting" at bounding box center [960, 341] width 81 height 19
select select "amounting"
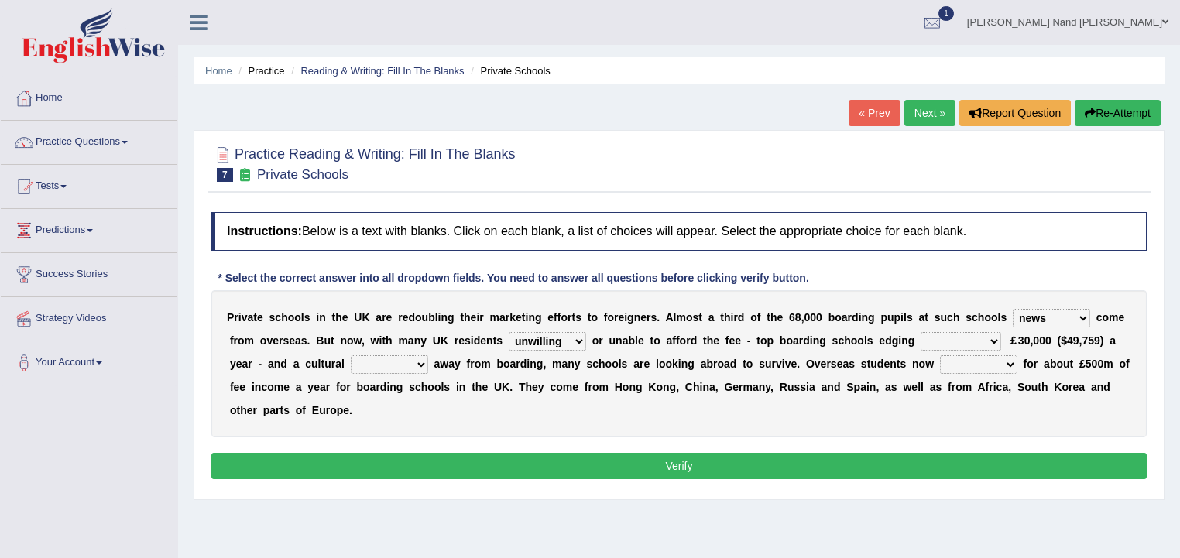
click at [920, 332] on select "rewards towards notification amounting" at bounding box center [960, 341] width 81 height 19
click at [421, 364] on select "go rattle shatter shift" at bounding box center [389, 364] width 77 height 19
select select "shatter"
click at [351, 355] on select "go rattle shatter shift" at bounding box center [389, 364] width 77 height 19
click at [1009, 360] on select "hold think account say" at bounding box center [978, 364] width 77 height 19
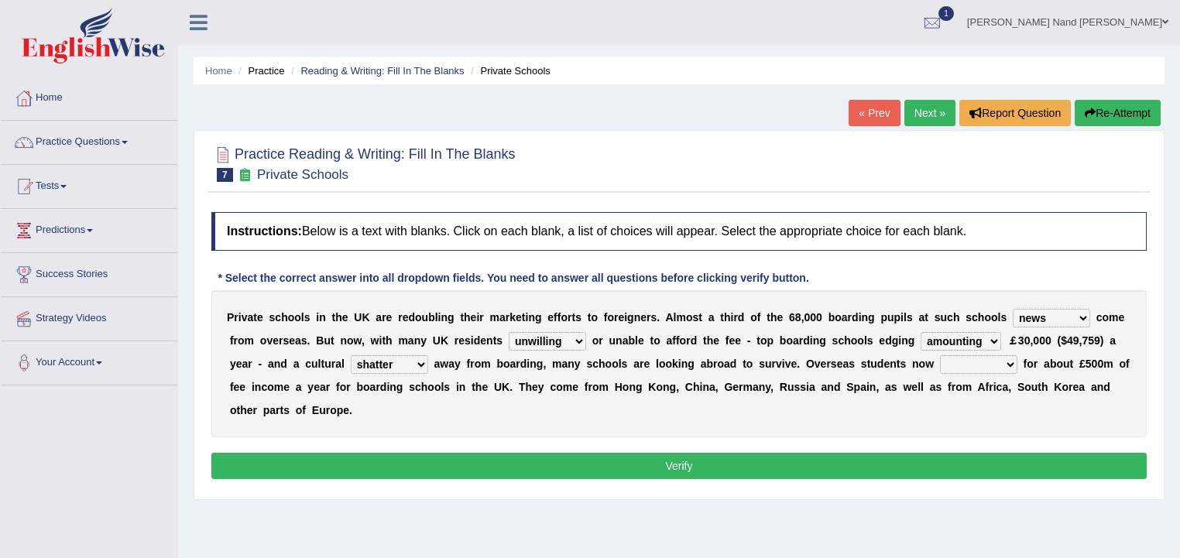
click at [940, 355] on select "hold think account say" at bounding box center [978, 364] width 77 height 19
click at [994, 371] on select "hold think account say" at bounding box center [978, 364] width 77 height 19
select select "hold"
click at [940, 355] on select "hold think account say" at bounding box center [978, 364] width 77 height 19
click at [834, 468] on button "Verify" at bounding box center [678, 466] width 935 height 26
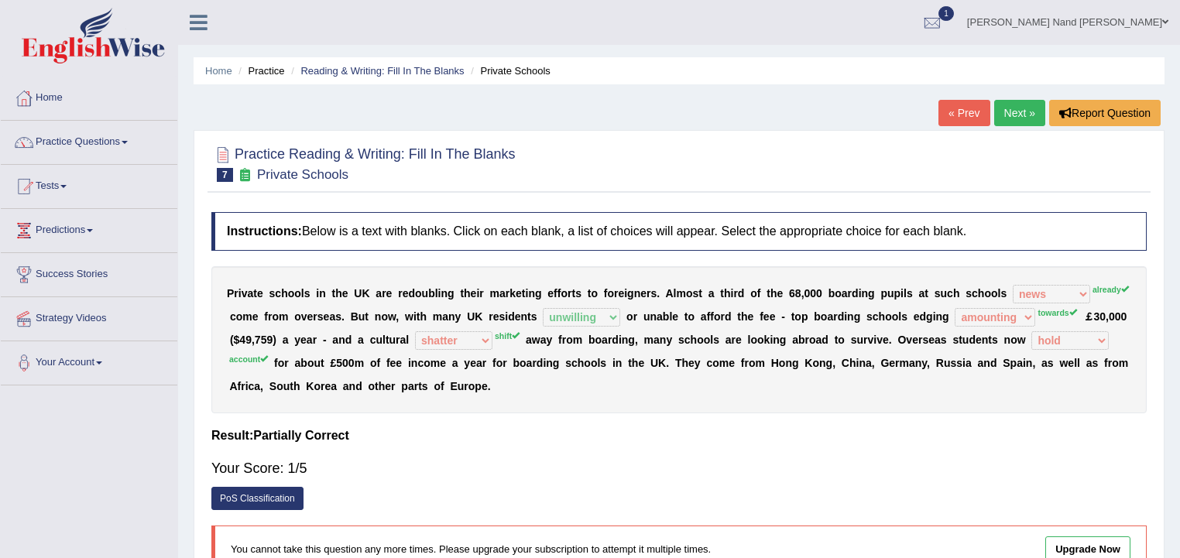
click at [1005, 115] on link "Next »" at bounding box center [1019, 113] width 51 height 26
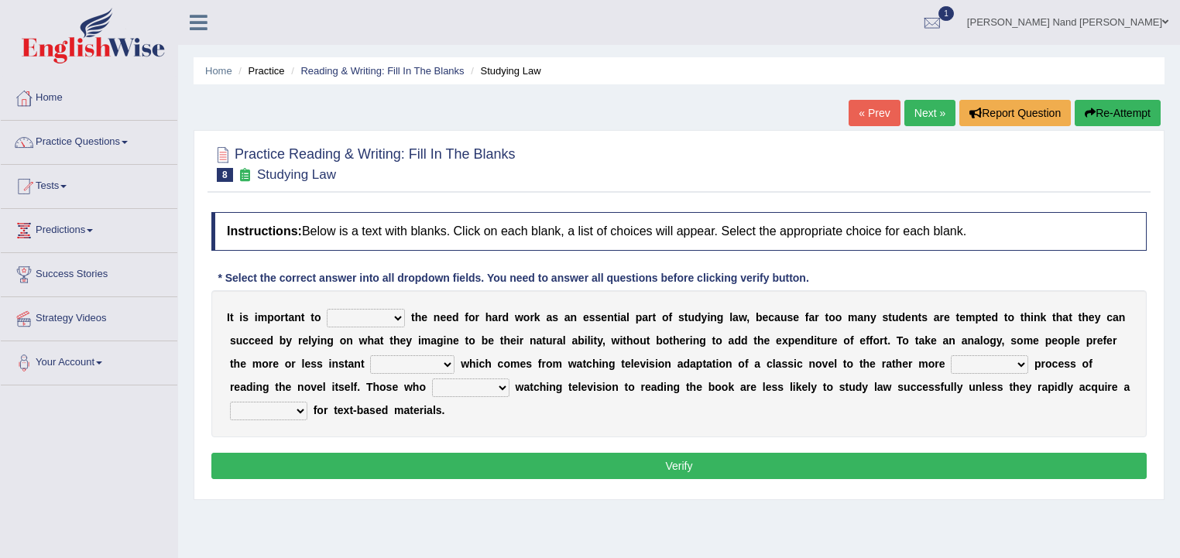
click at [401, 321] on select "emphasise criticise adjust replicate" at bounding box center [366, 318] width 78 height 19
select select "emphasise"
click at [327, 309] on select "emphasise criticise adjust replicate" at bounding box center [366, 318] width 78 height 19
click at [447, 365] on select "satisfaction reaction gratification adjusted" at bounding box center [412, 364] width 84 height 19
select select "reaction"
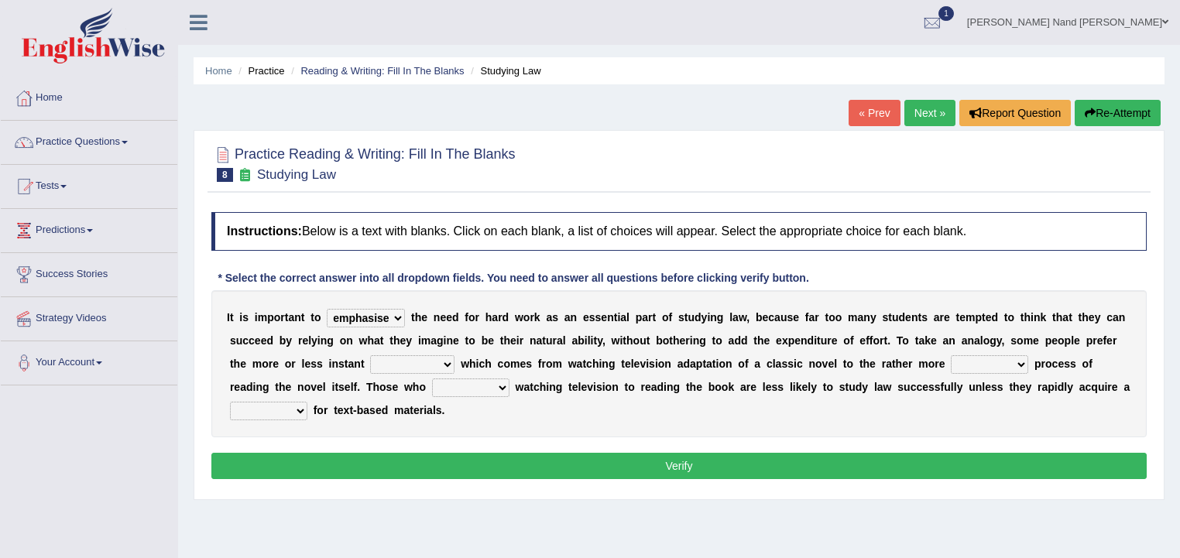
click at [370, 355] on select "satisfaction reaction gratification adjusted" at bounding box center [412, 364] width 84 height 19
click at [1023, 365] on select "fulfilling laborious acquire broken" at bounding box center [989, 364] width 77 height 19
select select "laborious"
click at [951, 355] on select "fulfilling laborious acquire broken" at bounding box center [989, 364] width 77 height 19
click at [497, 387] on select "refer prefer stuff knot" at bounding box center [470, 388] width 77 height 19
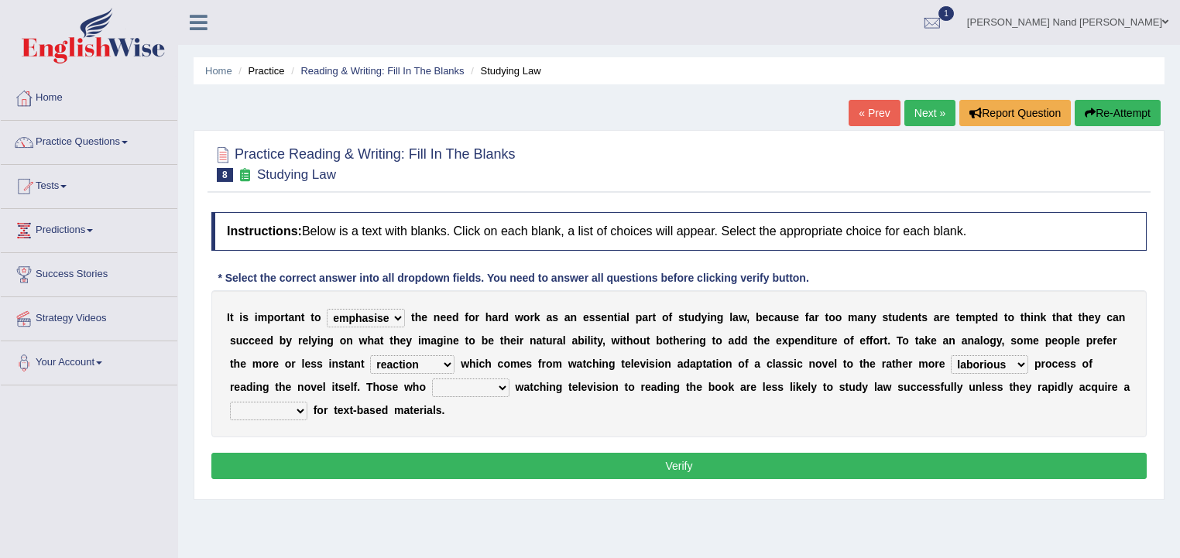
select select "prefer"
click at [432, 379] on select "refer prefer stuff knot" at bounding box center [470, 388] width 77 height 19
click at [294, 410] on select "judgement waste taste set" at bounding box center [268, 411] width 77 height 19
select select "judgement"
click at [230, 402] on select "judgement waste taste set" at bounding box center [268, 411] width 77 height 19
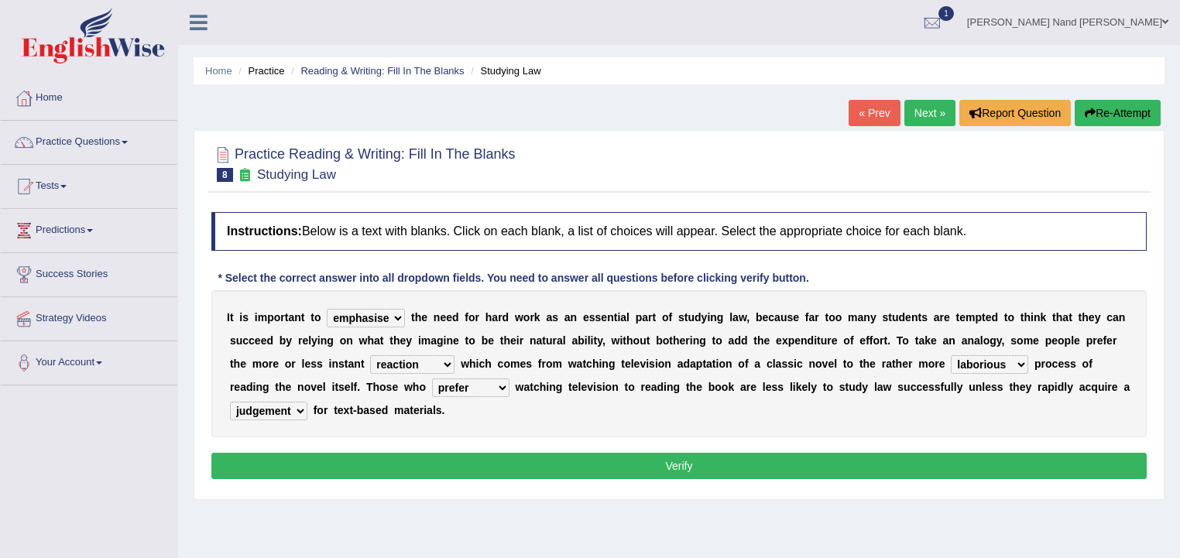
click at [308, 468] on button "Verify" at bounding box center [678, 466] width 935 height 26
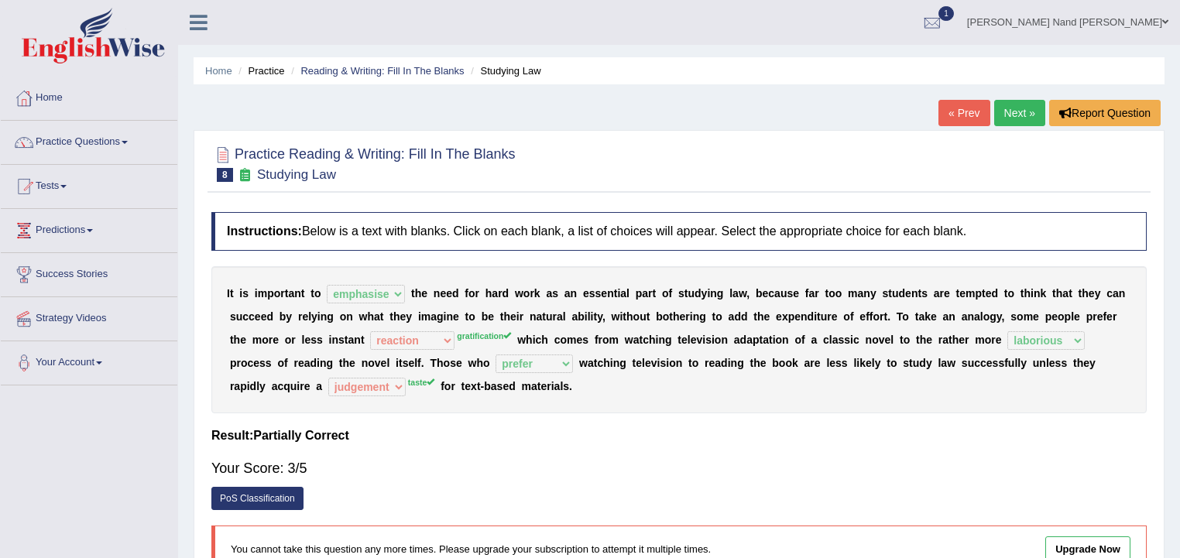
click at [1017, 117] on link "Next »" at bounding box center [1019, 113] width 51 height 26
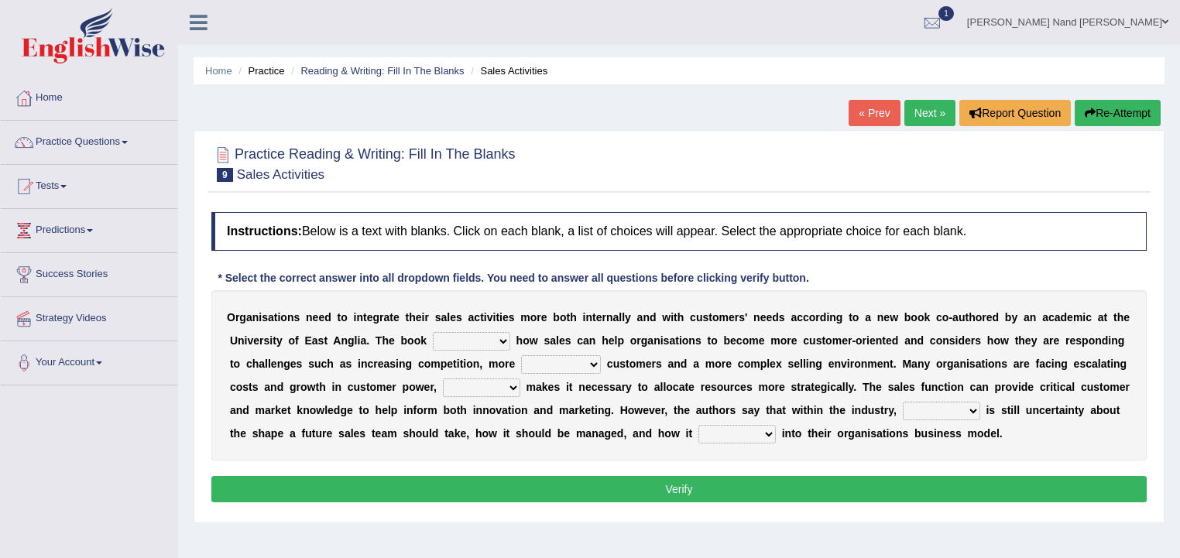
click at [502, 337] on select "expresses addresses injects inspires" at bounding box center [471, 341] width 77 height 19
select select "inspires"
click at [433, 332] on select "expresses addresses injects inspires" at bounding box center [471, 341] width 77 height 19
click at [583, 365] on select "greater valued increased demanding" at bounding box center [561, 364] width 80 height 19
select select "demanding"
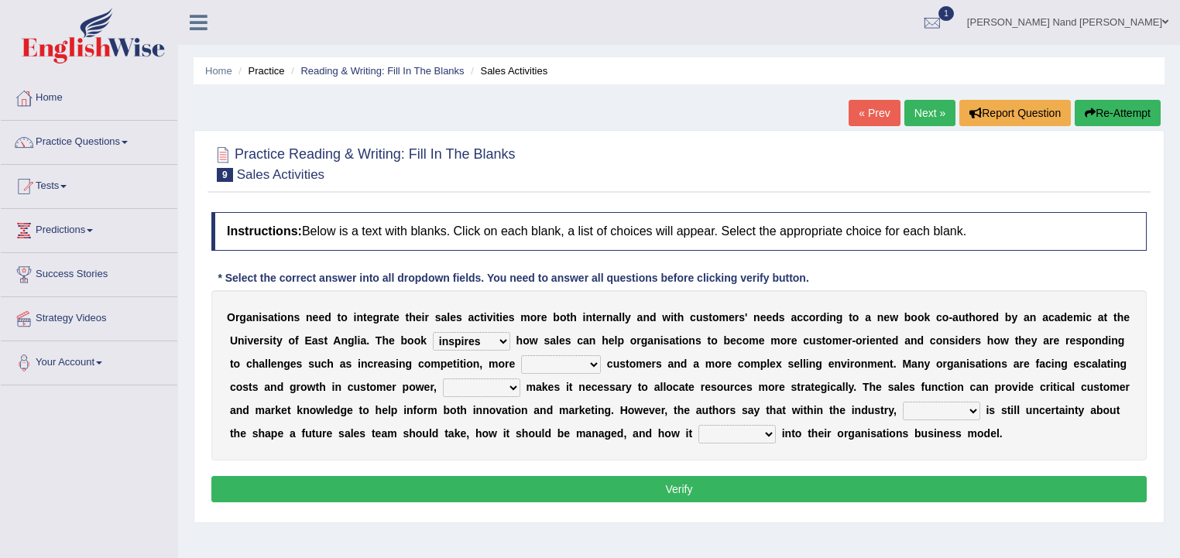
click at [521, 355] on select "greater valued increased demanding" at bounding box center [561, 364] width 80 height 19
click at [513, 390] on select "when where which what" at bounding box center [481, 388] width 77 height 19
select select "which"
click at [443, 379] on select "when where which what" at bounding box center [481, 388] width 77 height 19
click at [972, 408] on select "there their this that" at bounding box center [941, 411] width 77 height 19
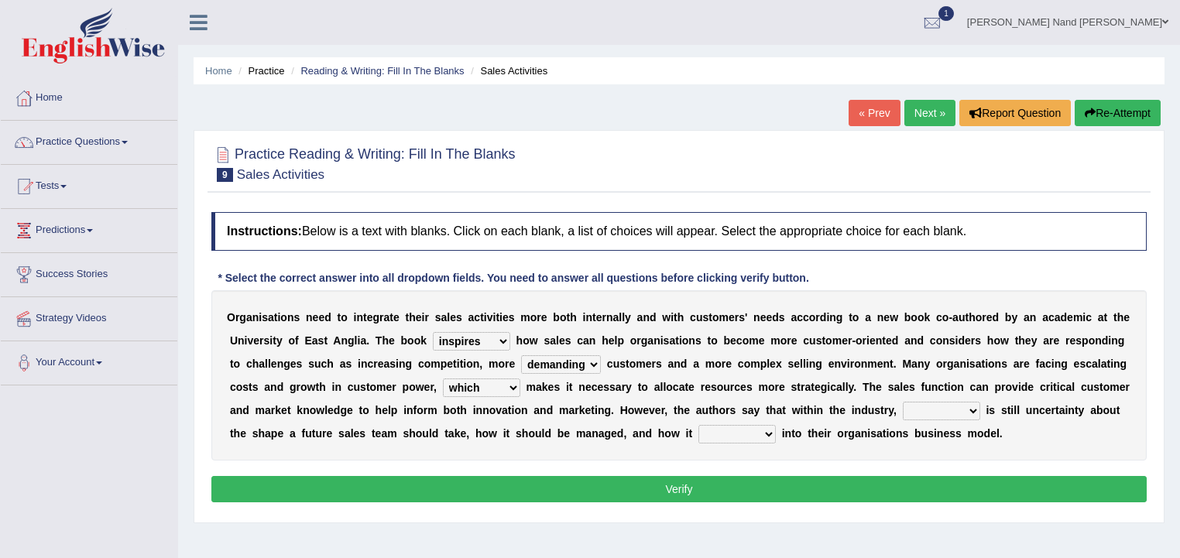
select select "their"
click at [903, 402] on select "there their this that" at bounding box center [941, 411] width 77 height 19
click at [763, 429] on select "forges fills fits forgets" at bounding box center [736, 434] width 77 height 19
select select "fits"
click at [698, 425] on select "forges fills fits forgets" at bounding box center [736, 434] width 77 height 19
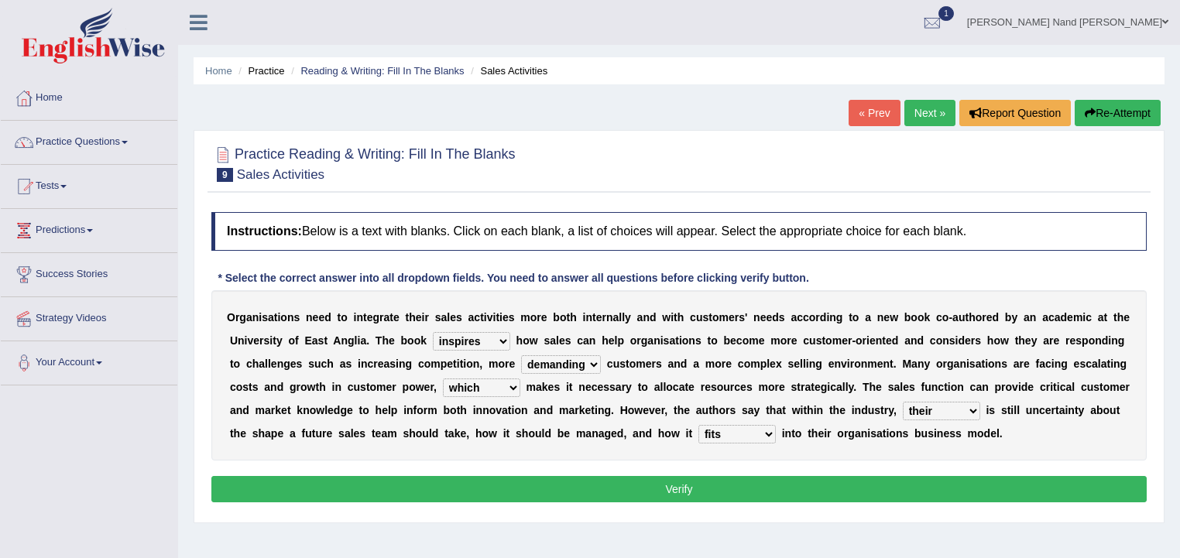
click at [722, 495] on button "Verify" at bounding box center [678, 489] width 935 height 26
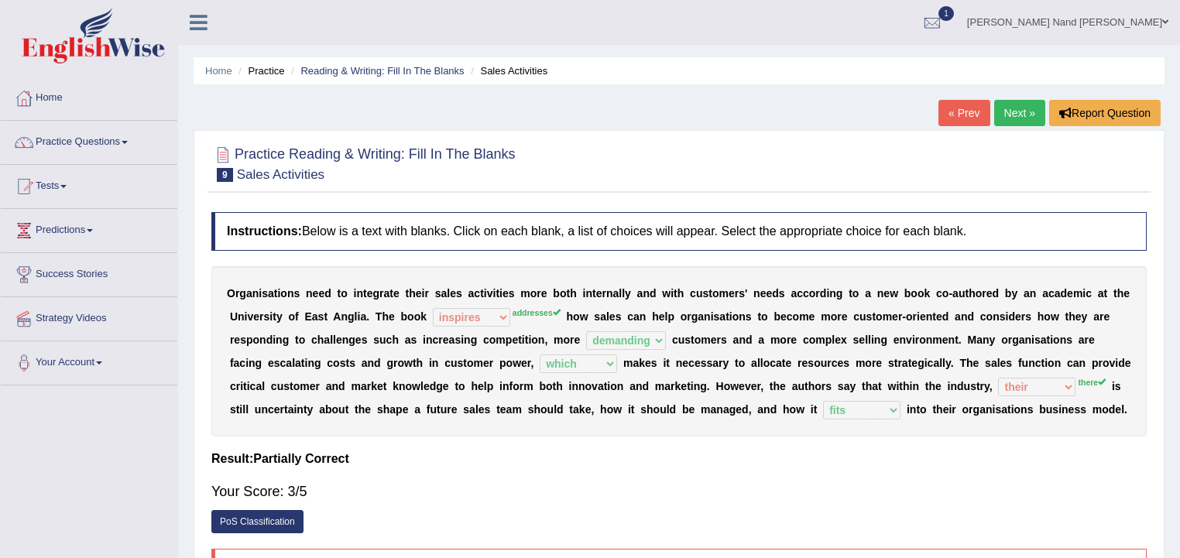
click at [1162, 19] on span at bounding box center [1165, 22] width 6 height 10
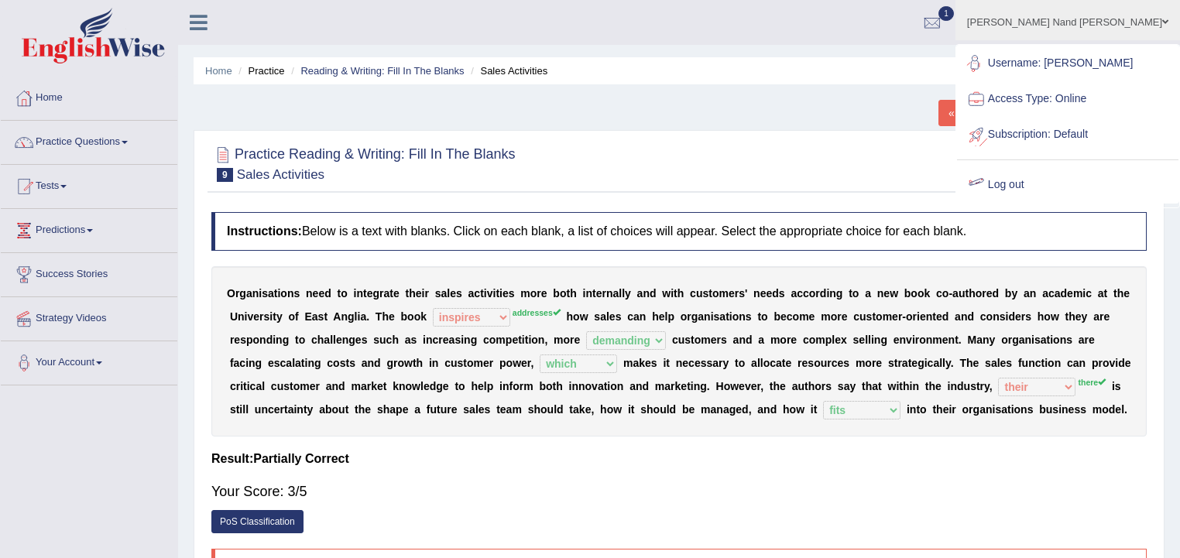
click at [1112, 189] on link "Log out" at bounding box center [1067, 185] width 221 height 36
